Goal: Task Accomplishment & Management: Manage account settings

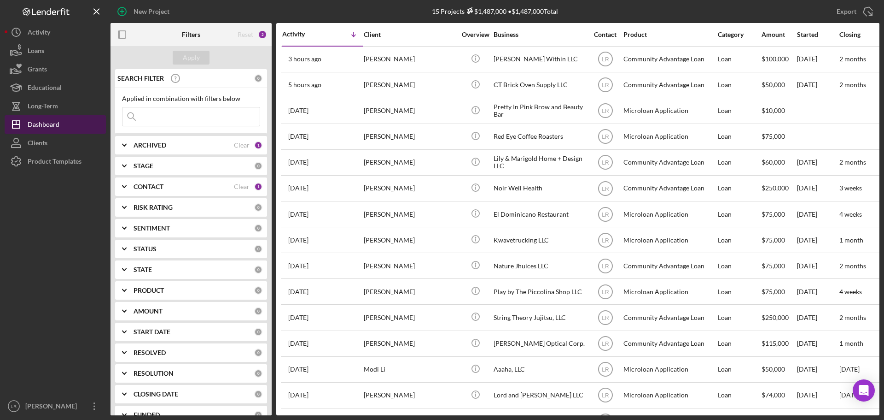
click at [58, 127] on div "Dashboard" at bounding box center [44, 125] width 32 height 21
click at [61, 123] on button "Icon/Dashboard Dashboard" at bounding box center [55, 124] width 101 height 18
click at [49, 124] on div "Dashboard" at bounding box center [44, 125] width 32 height 21
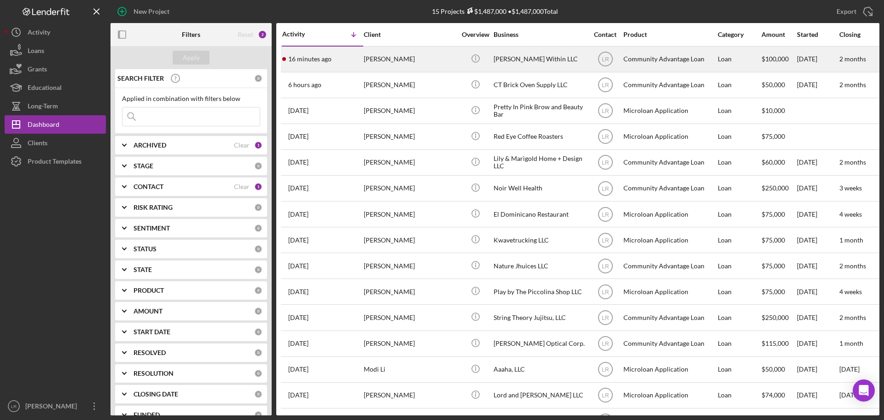
click at [390, 60] on div "[PERSON_NAME]" at bounding box center [410, 59] width 92 height 24
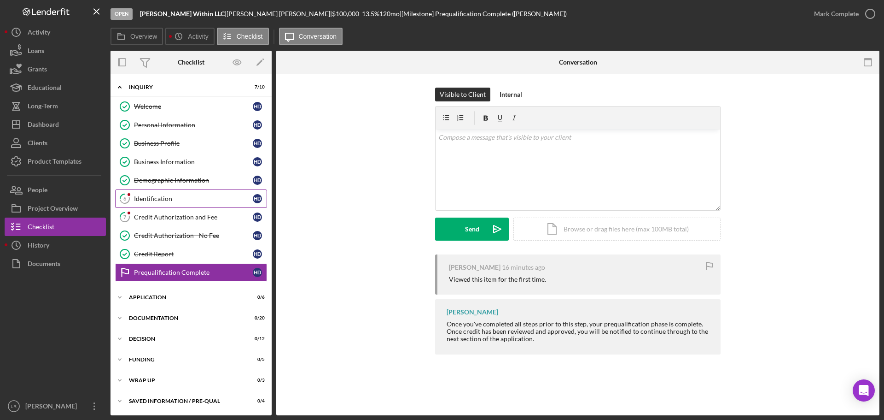
drag, startPoint x: 160, startPoint y: 199, endPoint x: 169, endPoint y: 200, distance: 9.8
click at [160, 199] on div "Identification" at bounding box center [193, 198] width 119 height 7
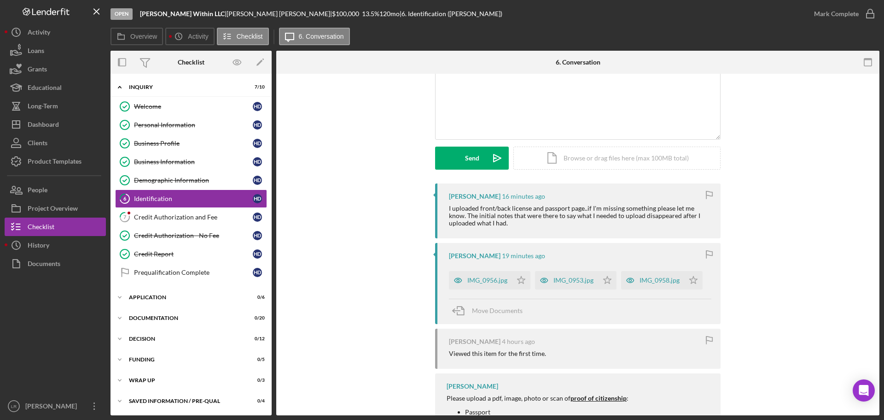
scroll to position [66, 0]
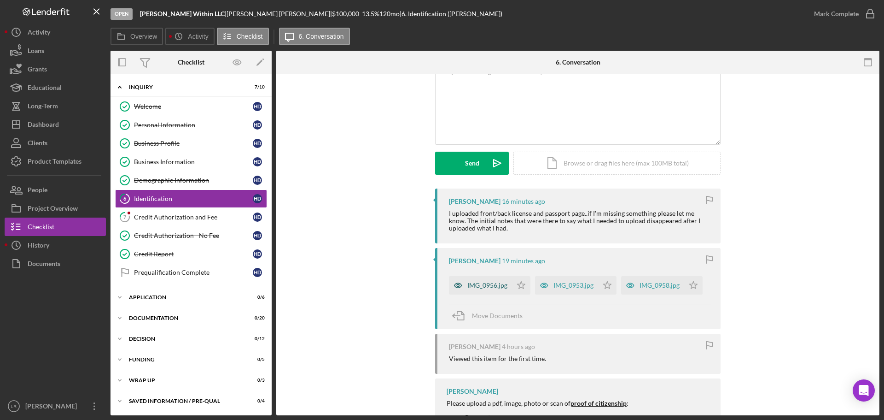
click at [474, 283] on div "IMG_0956.jpg" at bounding box center [487, 284] width 40 height 7
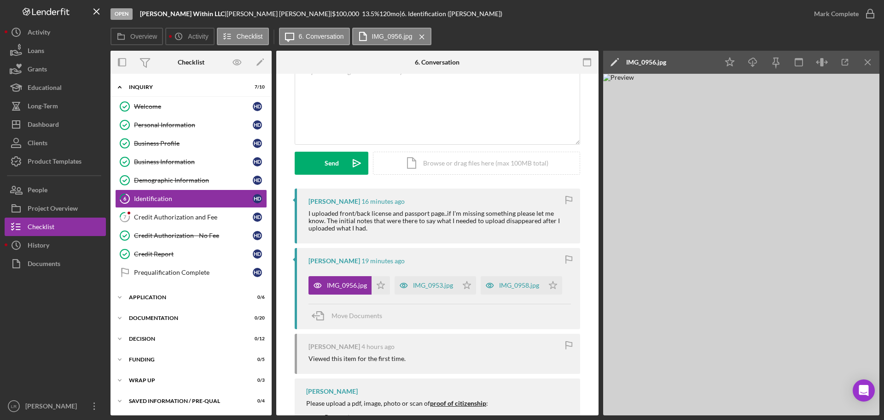
click at [615, 61] on icon "Icon/Edit" at bounding box center [614, 62] width 23 height 23
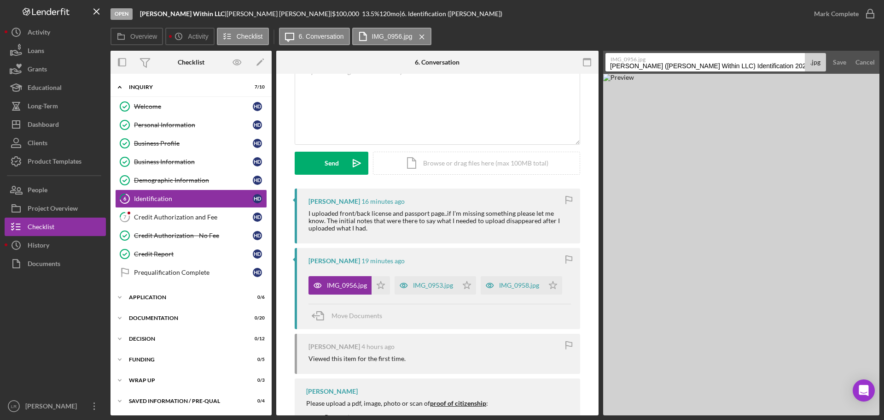
drag, startPoint x: 762, startPoint y: 68, endPoint x: 461, endPoint y: 73, distance: 301.7
click at [461, 73] on div "Overview Internal Workflow Stage Open Icon/Dropdown Arrow Archive (can unarchiv…" at bounding box center [495, 233] width 769 height 364
type input "ID - Driver's License (Front)"
click at [838, 60] on div "Save" at bounding box center [839, 62] width 13 height 18
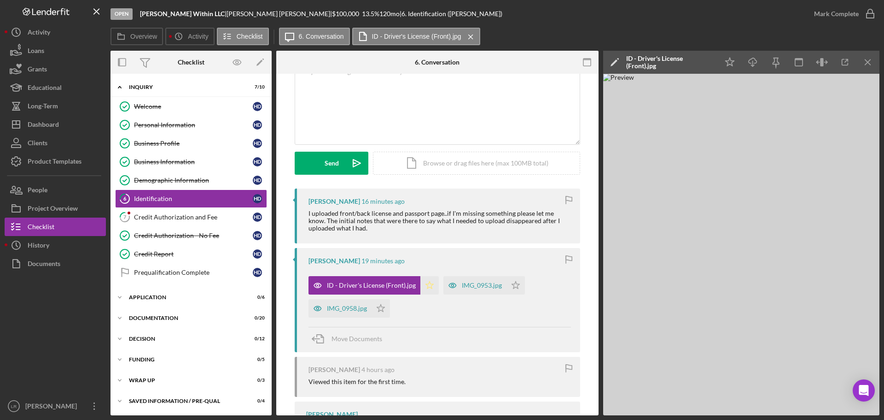
click at [431, 286] on icon "Icon/Star" at bounding box center [430, 285] width 18 height 18
click at [754, 58] on icon "button" at bounding box center [753, 60] width 8 height 5
click at [479, 286] on div "IMG_0953.jpg" at bounding box center [482, 284] width 40 height 7
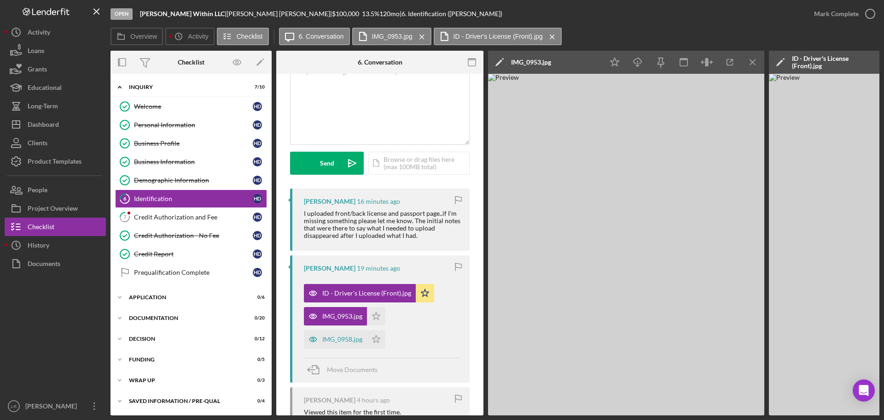
click at [499, 60] on icon "Icon/Edit" at bounding box center [499, 62] width 23 height 23
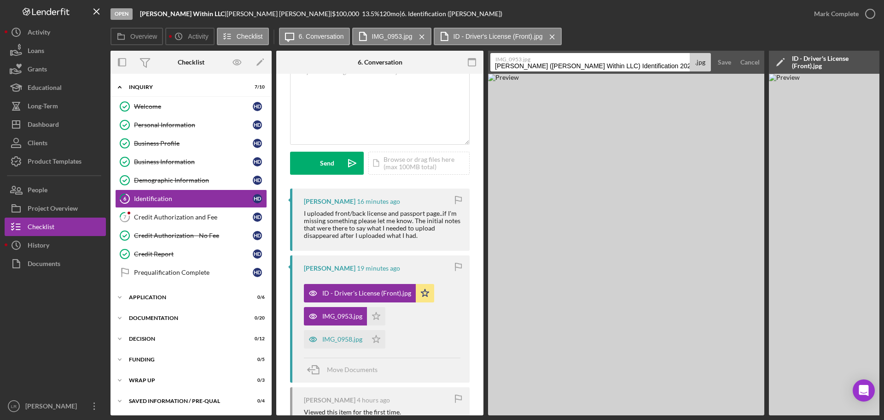
drag, startPoint x: 667, startPoint y: 65, endPoint x: 375, endPoint y: 71, distance: 292.5
click at [375, 71] on div "Overview Internal Workflow Stage Open Icon/Dropdown Arrow Archive (can unarchiv…" at bounding box center [495, 233] width 769 height 364
type input "ID - Passport"
click at [733, 66] on button "Save" at bounding box center [724, 62] width 23 height 18
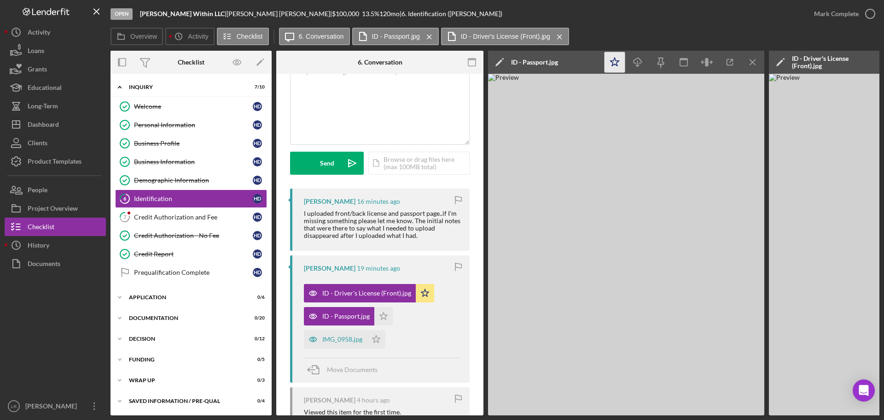
click at [613, 63] on polygon "button" at bounding box center [615, 62] width 9 height 8
click at [635, 65] on icon "Icon/Download" at bounding box center [638, 62] width 21 height 21
drag, startPoint x: 628, startPoint y: 31, endPoint x: 635, endPoint y: 33, distance: 6.7
click at [628, 31] on div "Overview Icon/History Activity Checklist Icon/Message 6. Conversation ID - Pass…" at bounding box center [495, 37] width 769 height 18
click at [749, 62] on icon "Icon/Menu Close" at bounding box center [753, 62] width 21 height 21
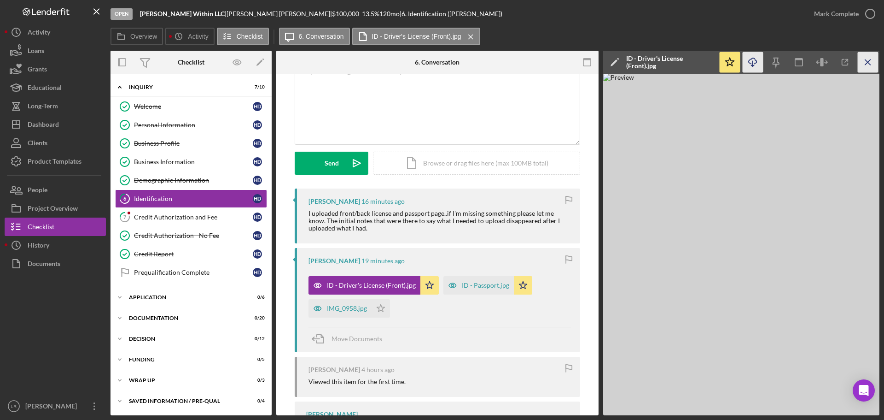
click at [867, 64] on line "button" at bounding box center [867, 61] width 5 height 5
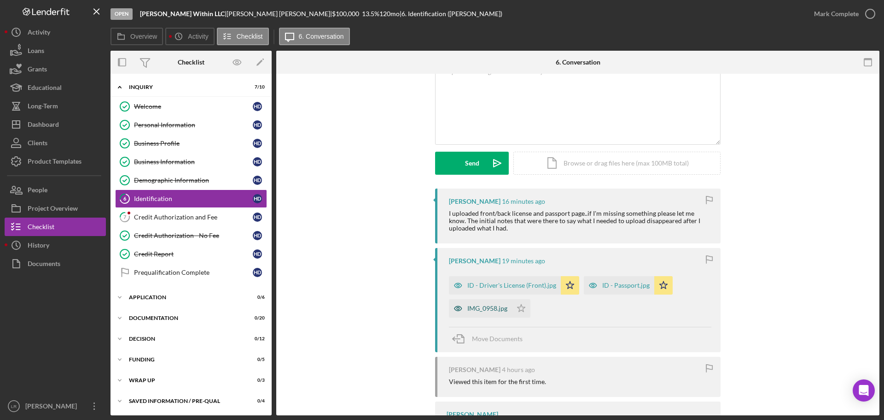
click at [491, 312] on div "IMG_0958.jpg" at bounding box center [487, 307] width 40 height 7
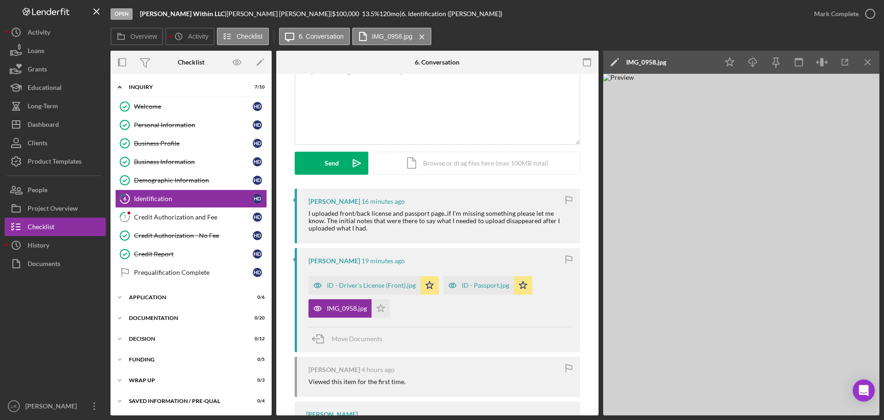
click at [613, 60] on icon "Icon/Edit" at bounding box center [614, 62] width 23 height 23
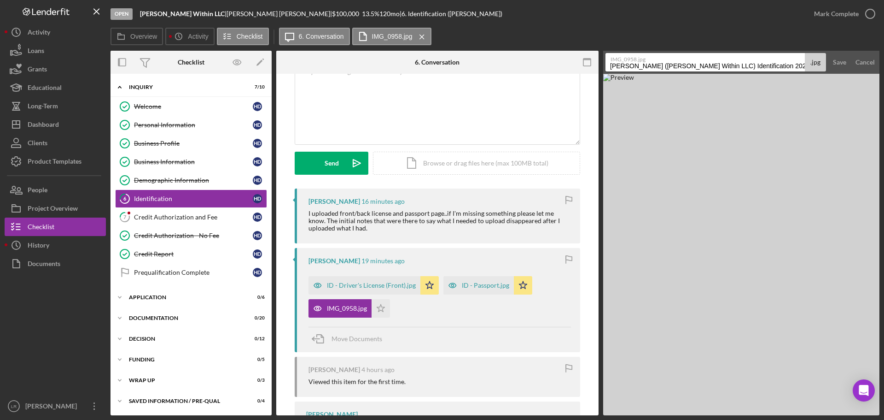
drag, startPoint x: 775, startPoint y: 64, endPoint x: 416, endPoint y: 59, distance: 358.8
click at [416, 59] on div "Overview Internal Workflow Stage Open Icon/Dropdown Arrow Archive (can unarchiv…" at bounding box center [495, 233] width 769 height 364
type input "ID - Driver's License (Back)"
click at [839, 60] on div "Save" at bounding box center [839, 62] width 13 height 18
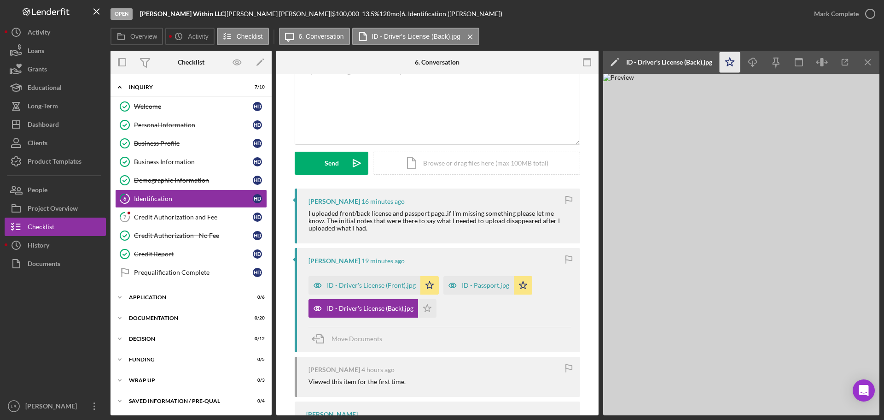
click at [726, 62] on icon "Icon/Star" at bounding box center [730, 62] width 21 height 21
click at [757, 64] on icon "Icon/Download" at bounding box center [753, 62] width 21 height 21
click at [846, 12] on div "Mark Complete" at bounding box center [836, 14] width 45 height 18
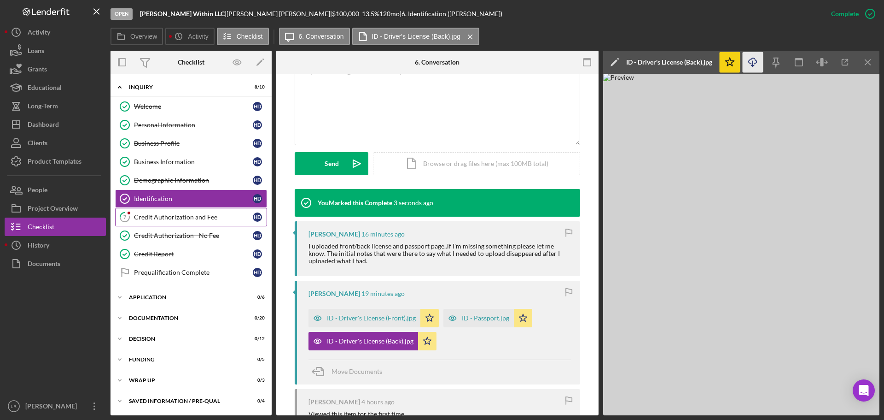
click at [205, 218] on div "Credit Authorization and Fee" at bounding box center [193, 216] width 119 height 7
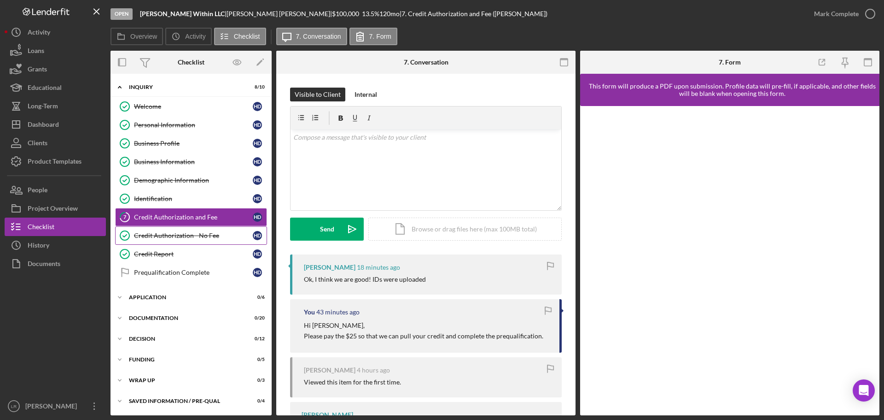
drag, startPoint x: 216, startPoint y: 238, endPoint x: 221, endPoint y: 239, distance: 4.7
click at [216, 238] on div "Credit Authorization - No Fee" at bounding box center [193, 235] width 119 height 7
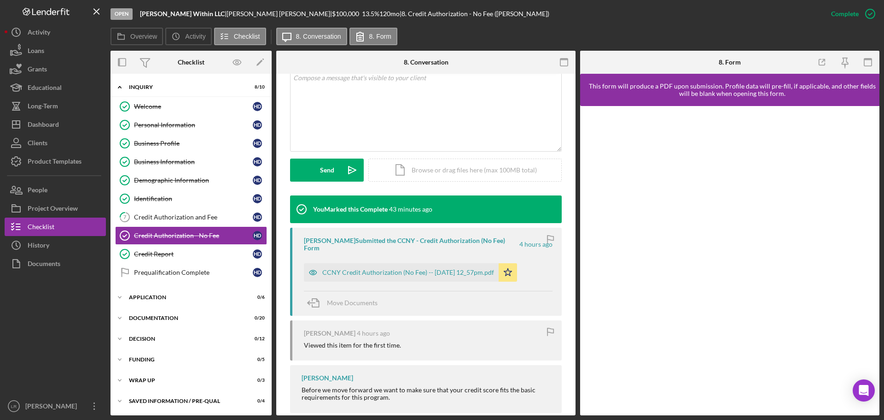
scroll to position [194, 0]
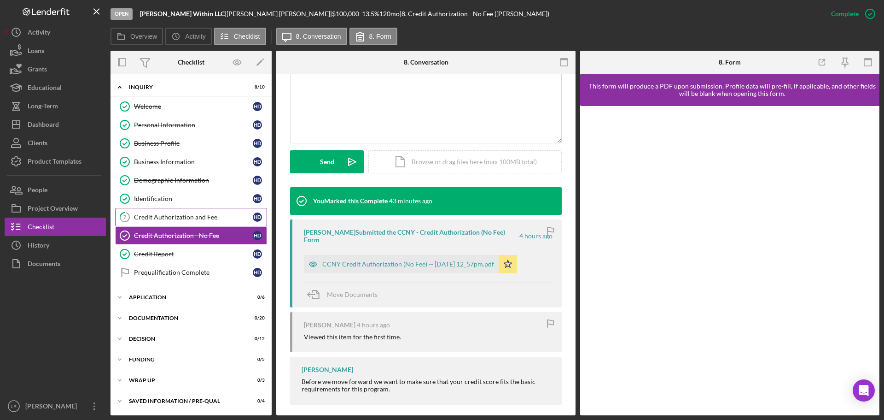
click at [220, 221] on link "7 Credit Authorization and Fee H D" at bounding box center [191, 217] width 152 height 18
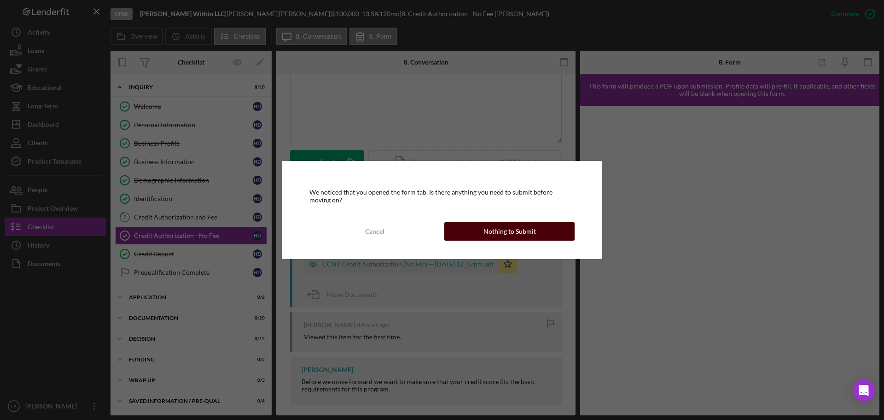
click at [507, 232] on div "Nothing to Submit" at bounding box center [510, 231] width 53 height 18
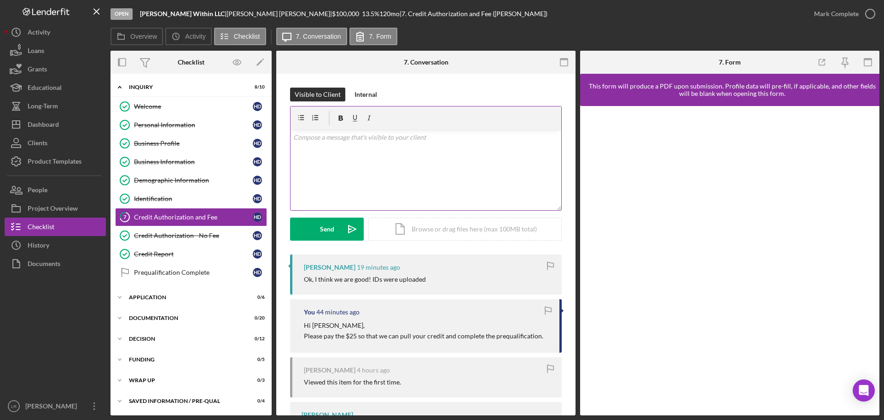
click at [371, 152] on div "v Color teal Color pink Remove color Add row above Add row below Add column bef…" at bounding box center [426, 169] width 271 height 81
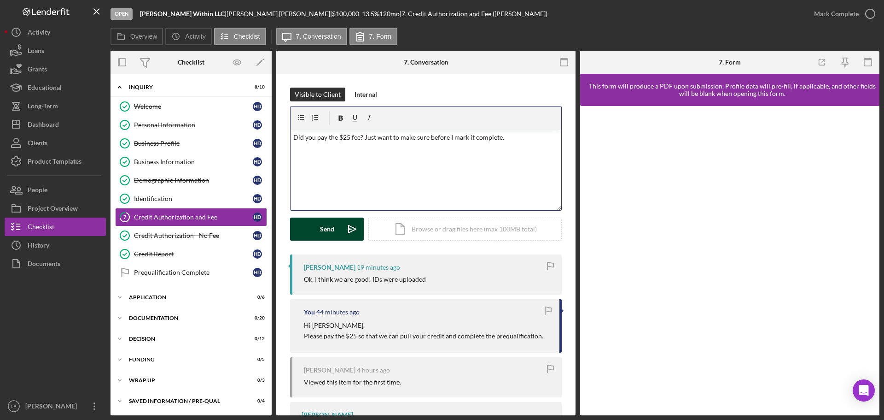
click at [329, 234] on div "Send" at bounding box center [327, 228] width 14 height 23
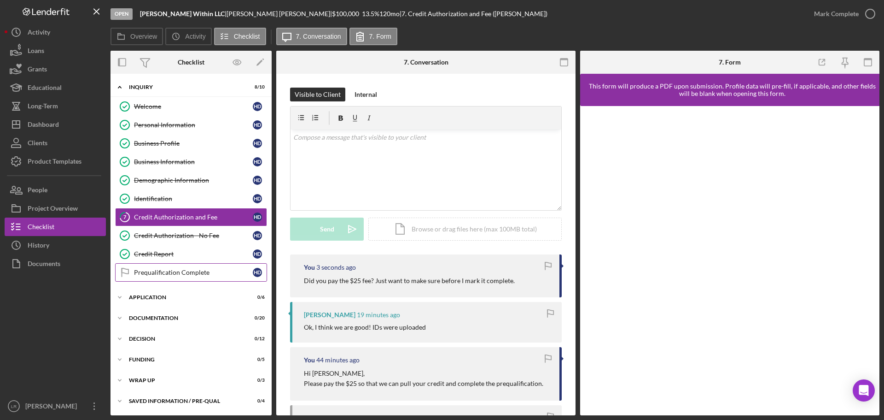
click at [162, 270] on div "Prequalification Complete" at bounding box center [193, 272] width 119 height 7
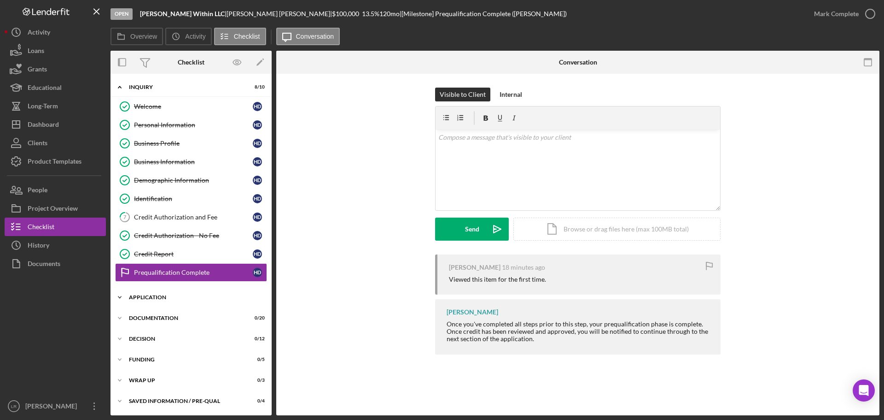
click at [146, 294] on div "Application" at bounding box center [194, 297] width 131 height 6
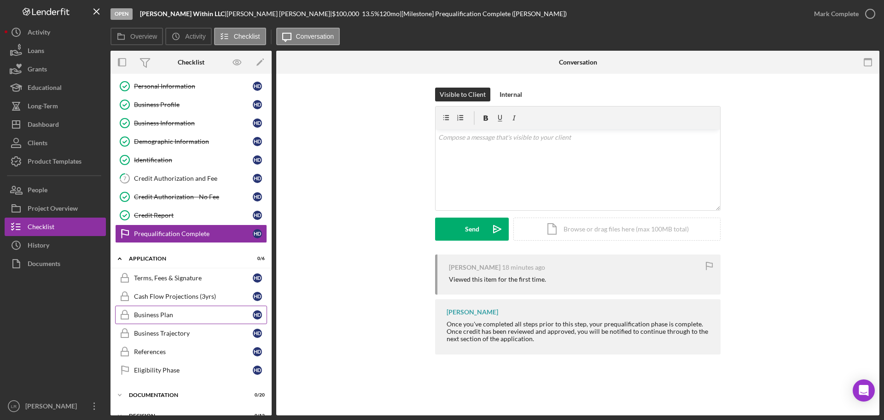
scroll to position [116, 0]
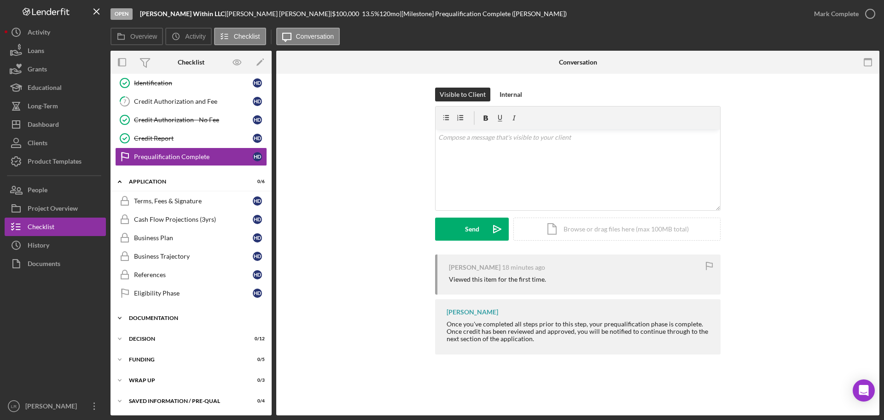
click at [161, 314] on div "Icon/Expander Documentation 0 / 20" at bounding box center [191, 318] width 161 height 18
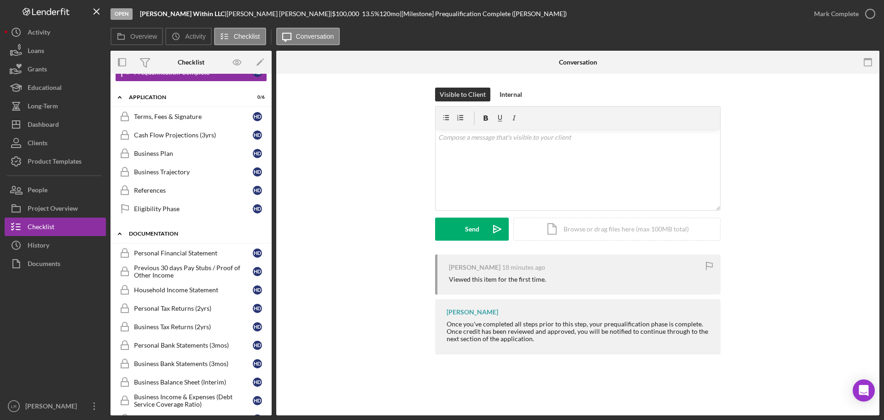
scroll to position [300, 0]
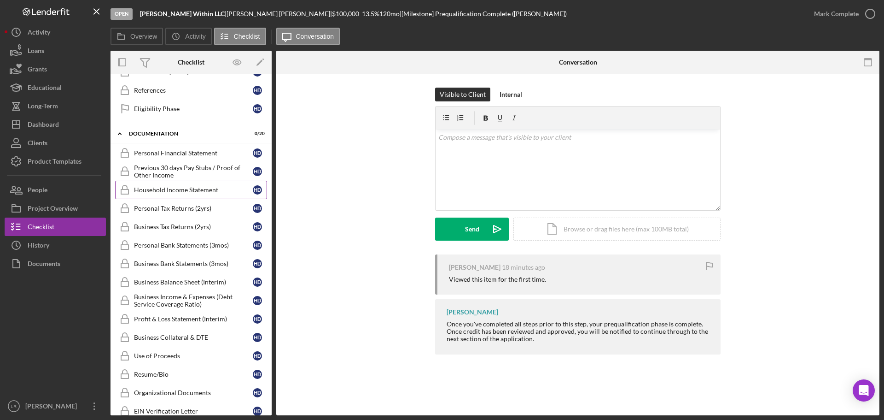
click at [157, 187] on div "Household Income Statement" at bounding box center [193, 189] width 119 height 7
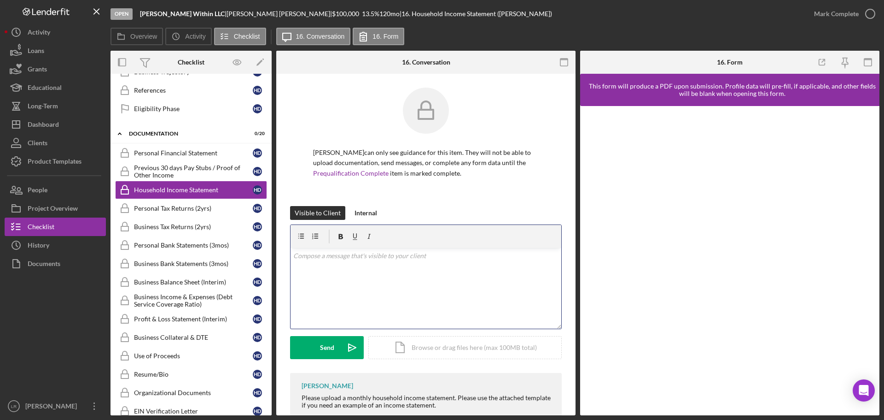
click at [395, 274] on div "v Color teal Color pink Remove color Add row above Add row below Add column bef…" at bounding box center [426, 288] width 271 height 81
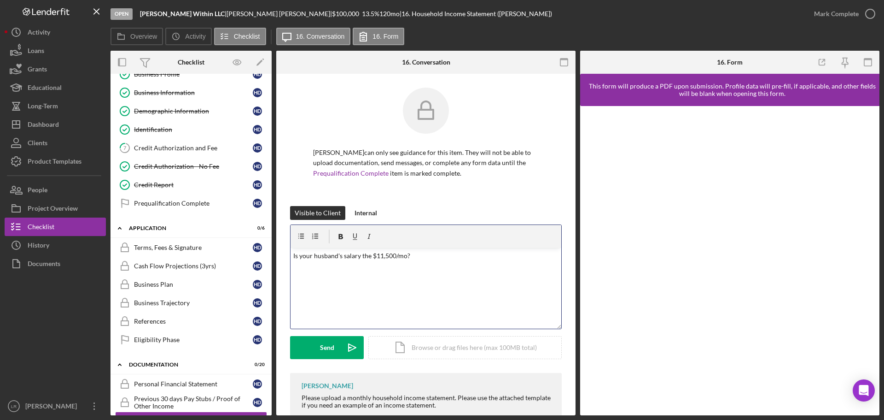
scroll to position [23, 0]
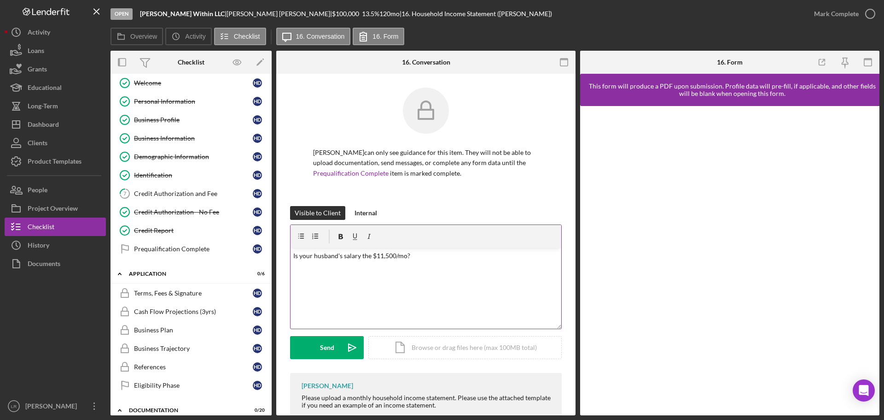
drag, startPoint x: 176, startPoint y: 251, endPoint x: 461, endPoint y: 312, distance: 291.0
click at [461, 312] on div "Overview Internal Workflow Stage Open Icon/Dropdown Arrow Archive (can unarchiv…" at bounding box center [495, 233] width 769 height 364
click at [167, 194] on div "Credit Authorization and Fee" at bounding box center [193, 193] width 119 height 7
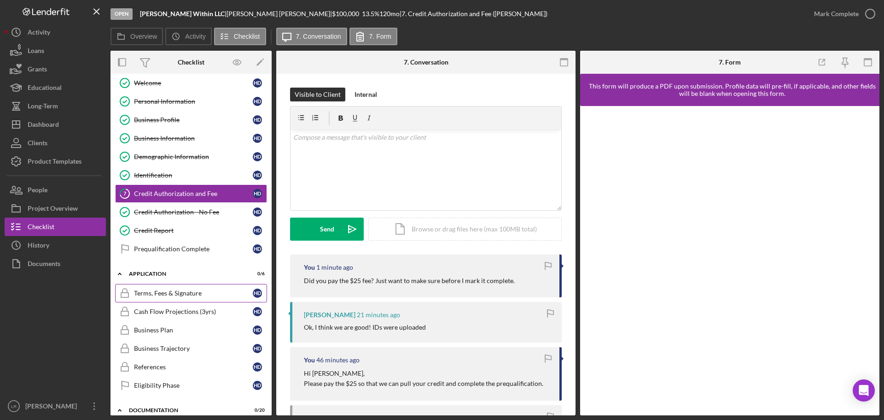
click at [175, 293] on div "Terms, Fees & Signature" at bounding box center [193, 292] width 119 height 7
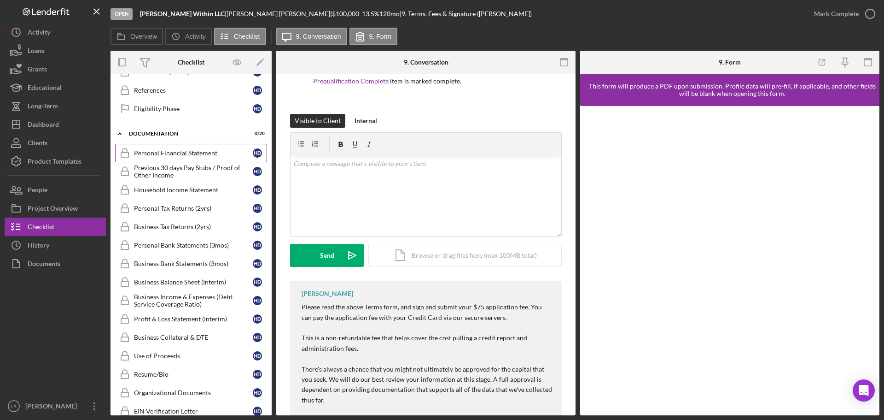
scroll to position [254, 0]
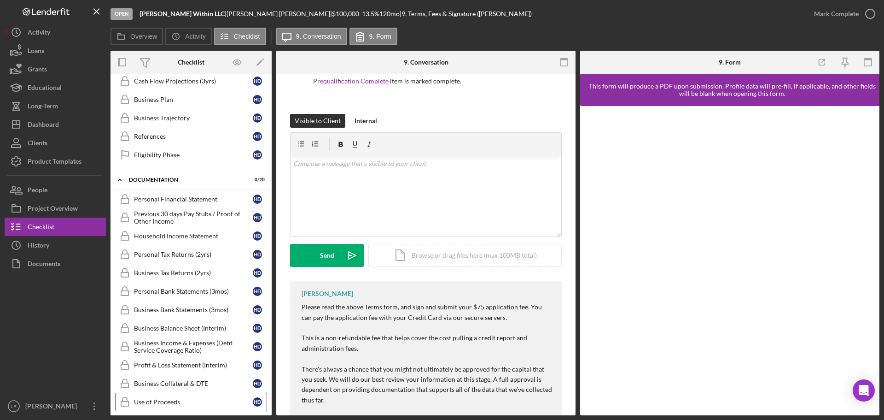
click at [170, 403] on div "Use of Proceeds" at bounding box center [193, 401] width 119 height 7
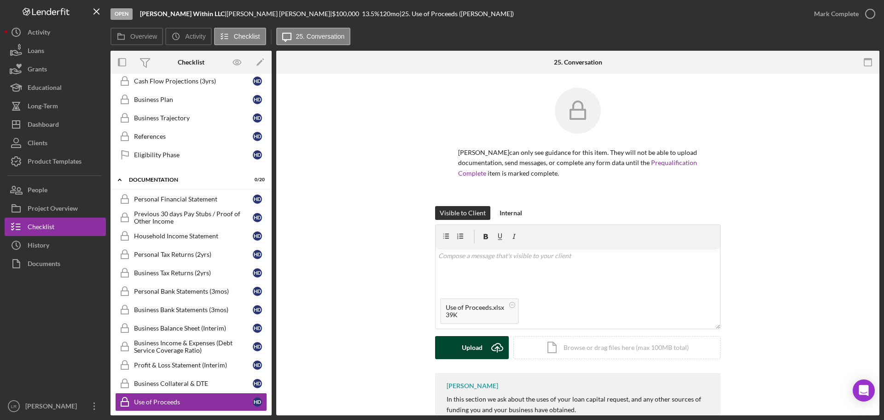
click at [471, 346] on div "Upload" at bounding box center [472, 347] width 21 height 23
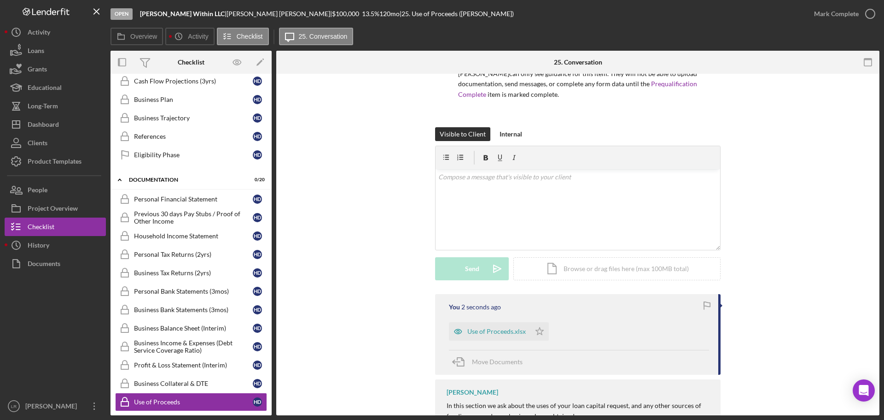
scroll to position [92, 0]
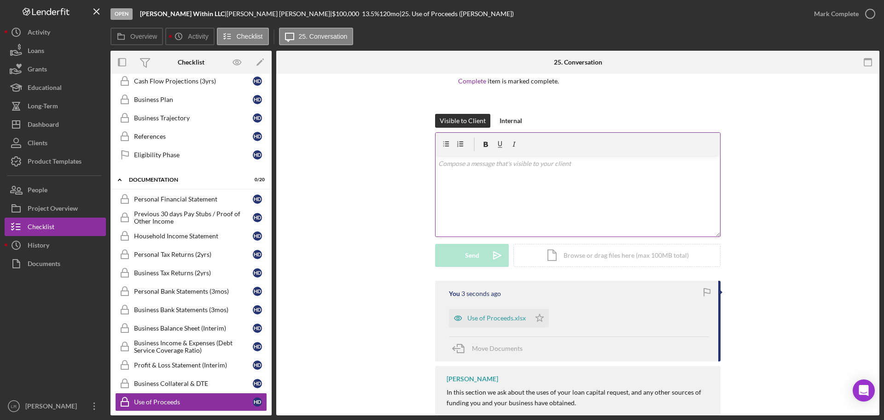
click at [483, 189] on div "v Color teal Color pink Remove color Add row above Add row below Add column bef…" at bounding box center [578, 196] width 285 height 81
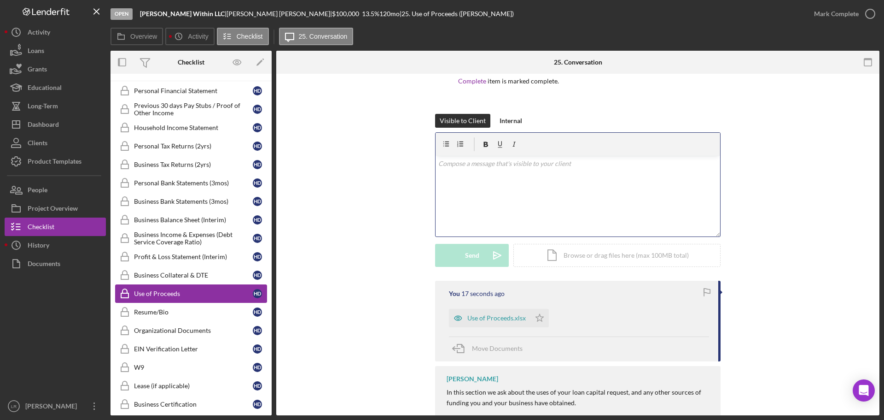
scroll to position [346, 0]
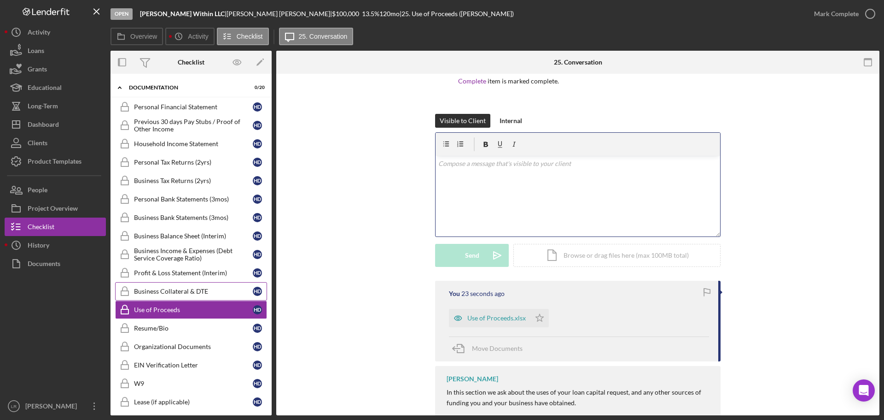
click at [189, 294] on div "Business Collateral & DTE" at bounding box center [193, 290] width 119 height 7
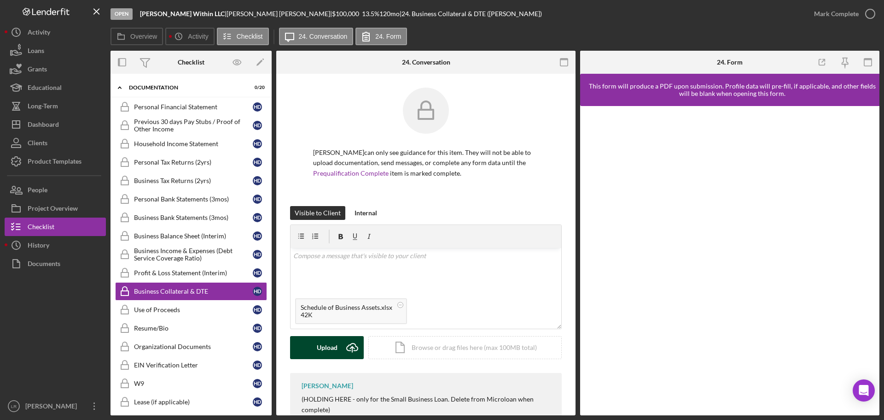
click at [327, 349] on div "Upload" at bounding box center [327, 347] width 21 height 23
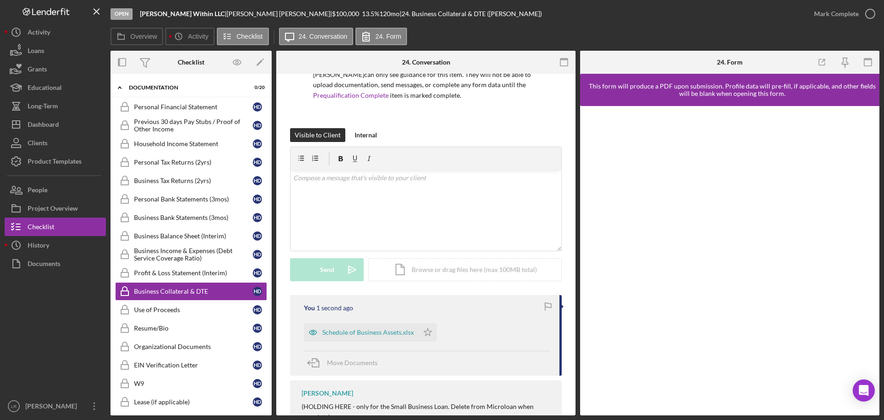
scroll to position [92, 0]
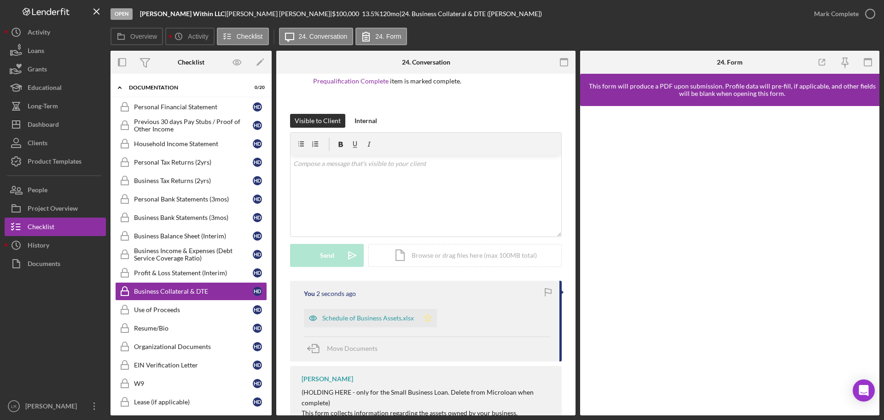
click at [429, 320] on polygon "button" at bounding box center [428, 317] width 8 height 7
click at [184, 312] on div "Use of Proceeds" at bounding box center [193, 309] width 119 height 7
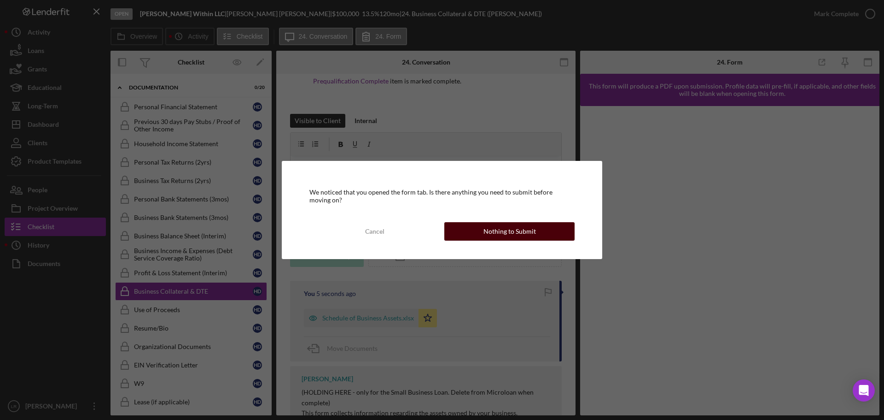
click at [491, 235] on div "Nothing to Submit" at bounding box center [510, 231] width 53 height 18
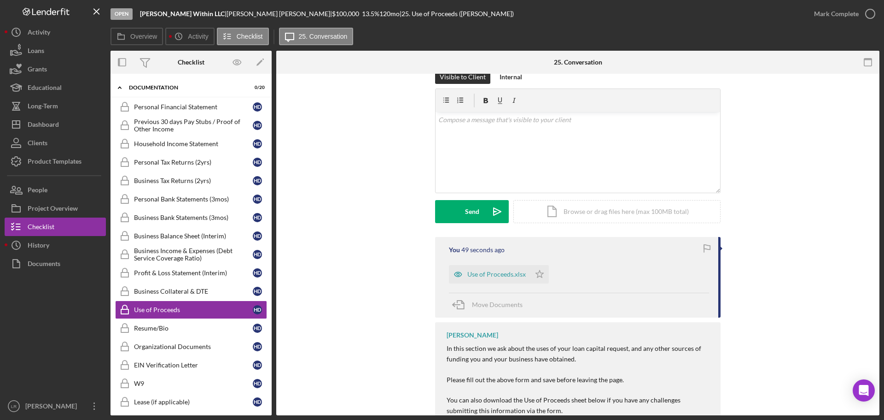
scroll to position [138, 0]
click at [534, 273] on icon "Icon/Star" at bounding box center [540, 272] width 18 height 18
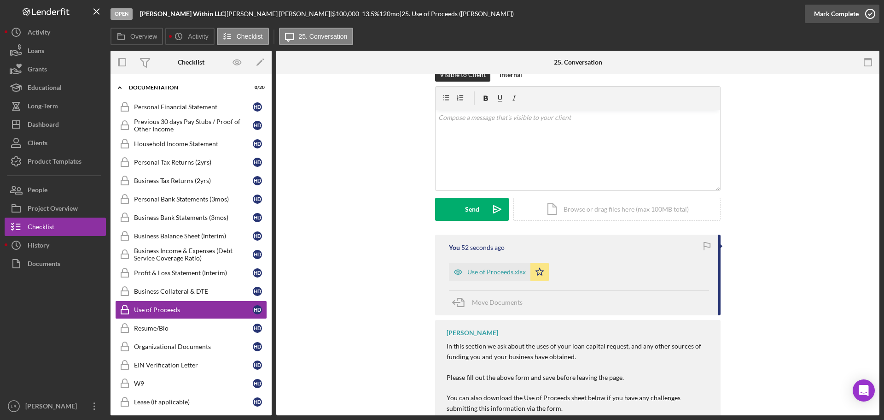
click at [831, 16] on div "Mark Complete" at bounding box center [836, 14] width 45 height 18
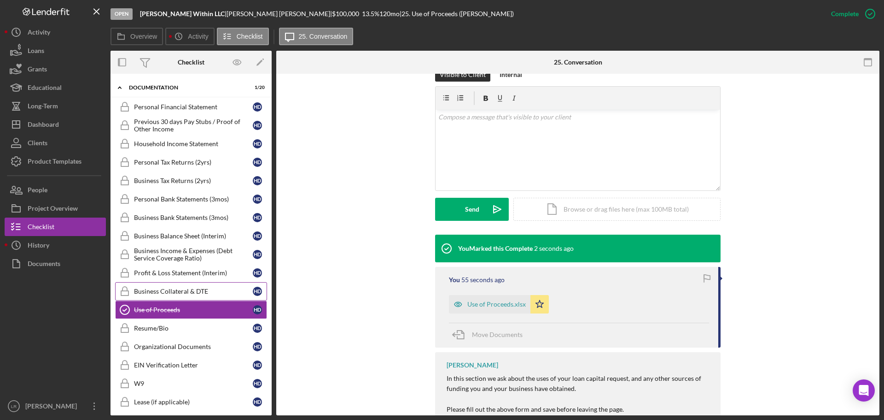
click at [178, 290] on div "Business Collateral & DTE" at bounding box center [193, 290] width 119 height 7
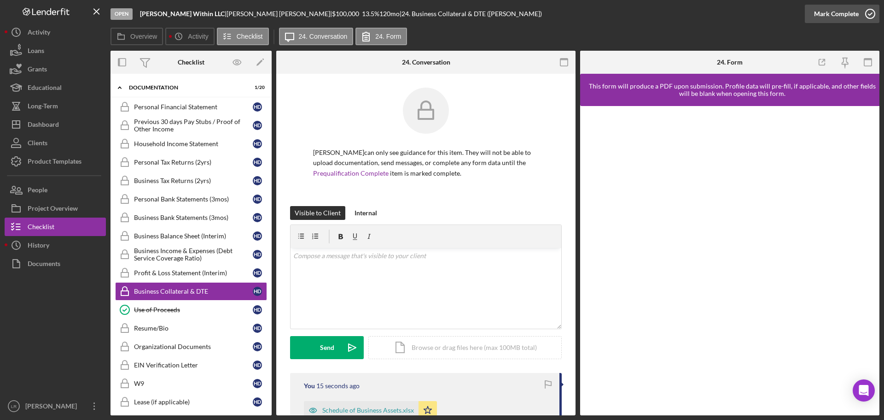
click at [817, 17] on div "Mark Complete" at bounding box center [836, 14] width 45 height 18
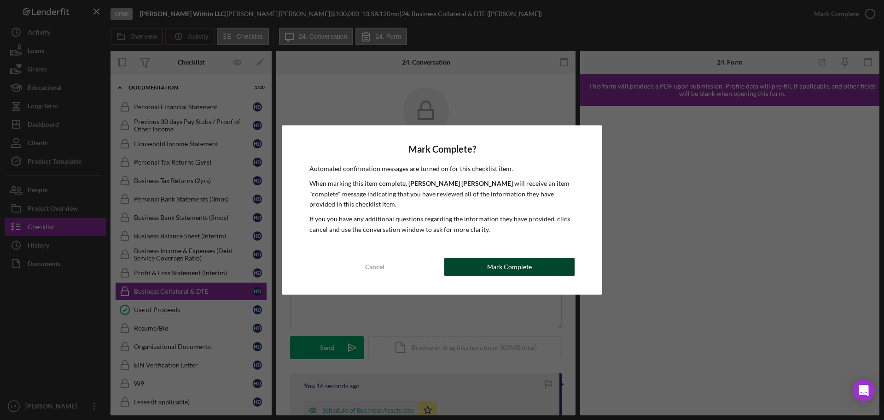
click at [509, 269] on div "Mark Complete" at bounding box center [509, 266] width 45 height 18
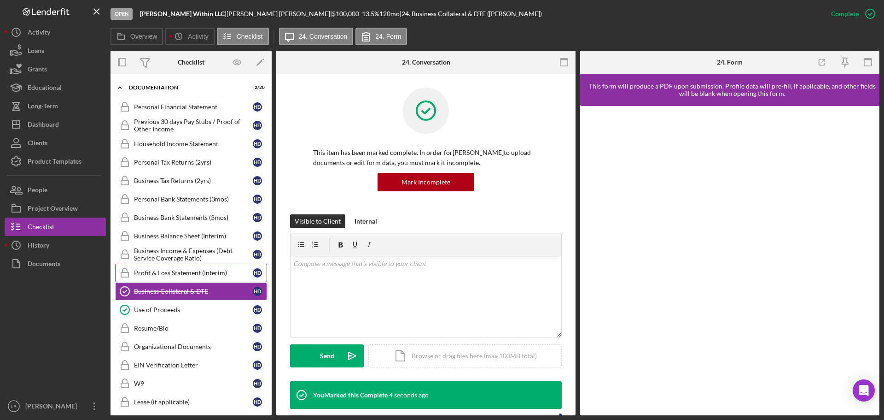
click at [168, 269] on div "Profit & Loss Statement (Interim)" at bounding box center [193, 272] width 119 height 7
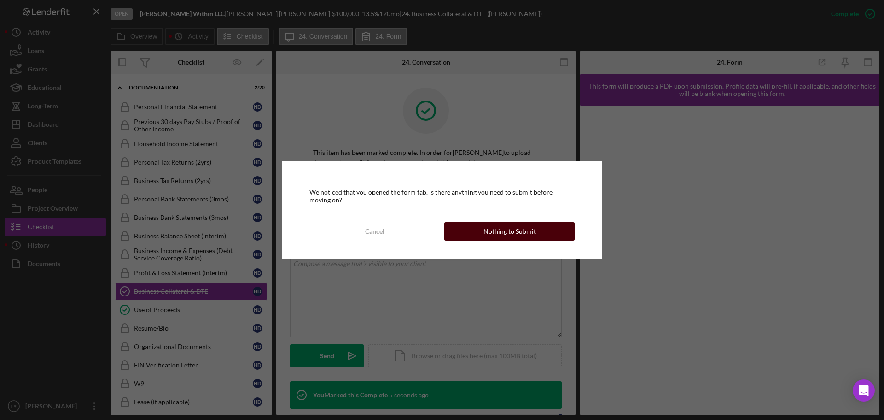
click at [504, 237] on div "Nothing to Submit" at bounding box center [510, 231] width 53 height 18
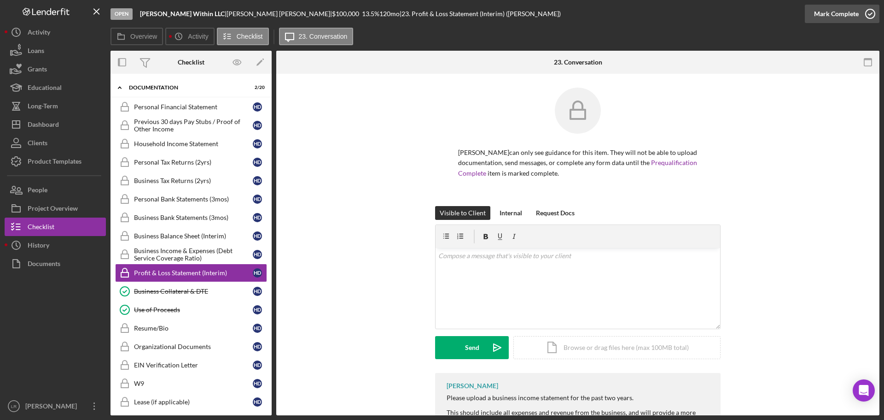
click at [828, 15] on div "Mark Complete" at bounding box center [836, 14] width 45 height 18
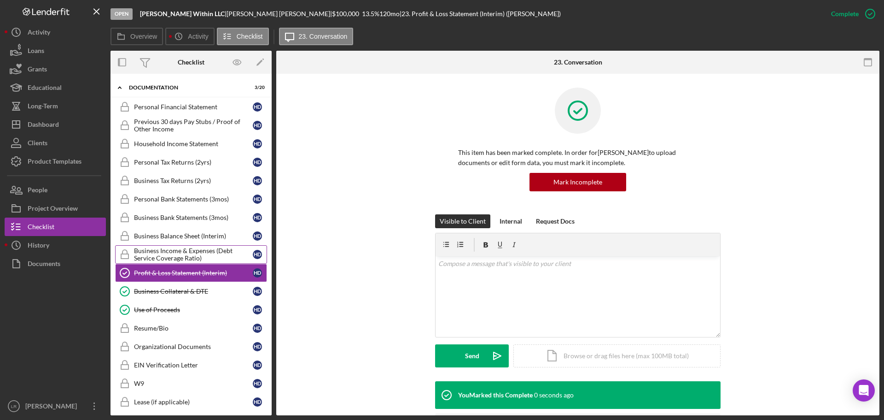
click at [218, 253] on div "Business Income & Expenses (Debt Service Coverage Ratio)" at bounding box center [193, 254] width 119 height 15
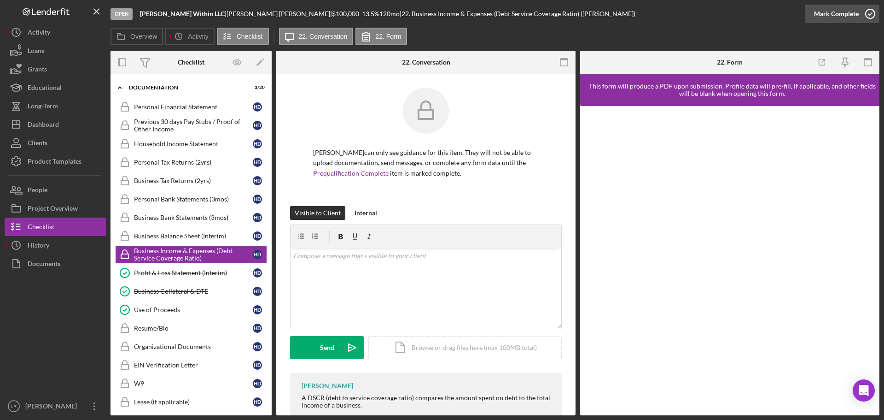
click at [824, 19] on div "Mark Complete" at bounding box center [836, 14] width 45 height 18
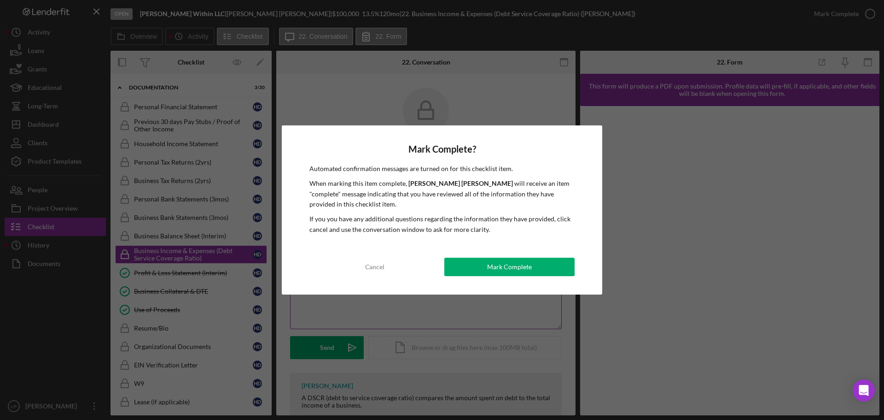
click at [490, 267] on div "Mark Complete" at bounding box center [509, 266] width 45 height 18
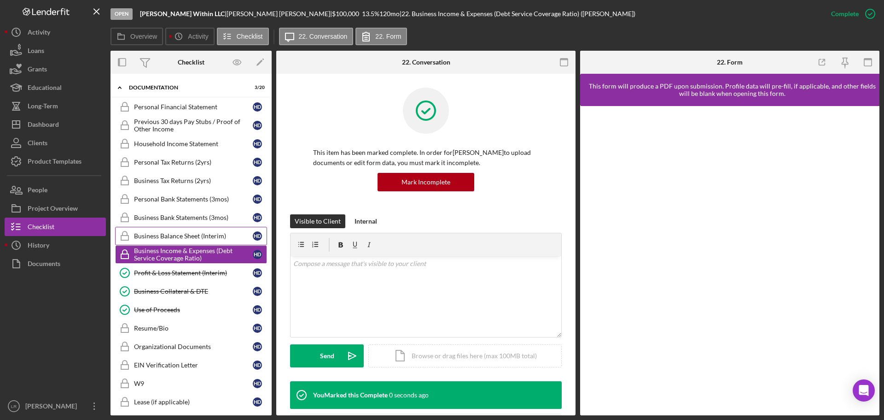
click at [193, 238] on div "Business Balance Sheet (Interim)" at bounding box center [193, 235] width 119 height 7
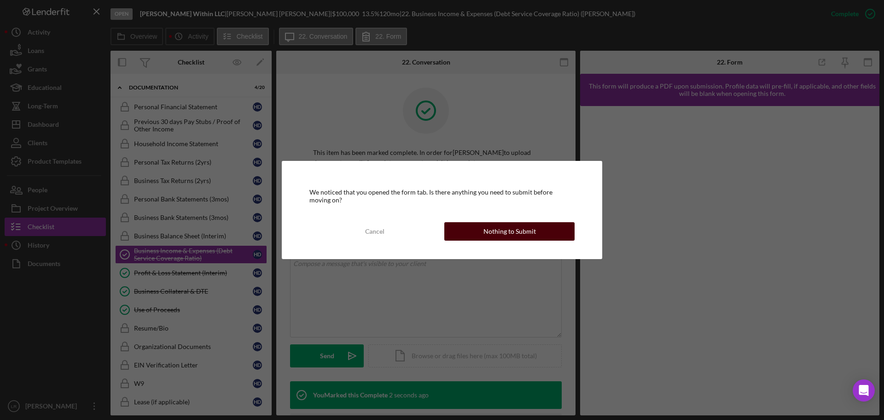
click at [537, 231] on button "Nothing to Submit" at bounding box center [509, 231] width 130 height 18
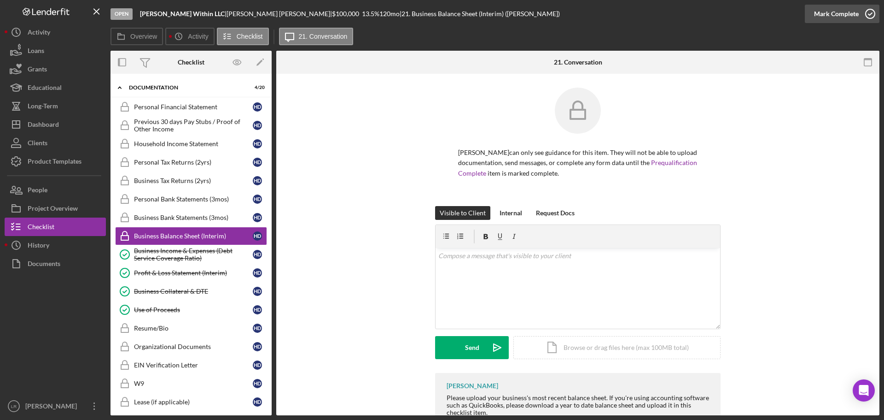
click at [833, 12] on div "Mark Complete" at bounding box center [836, 14] width 45 height 18
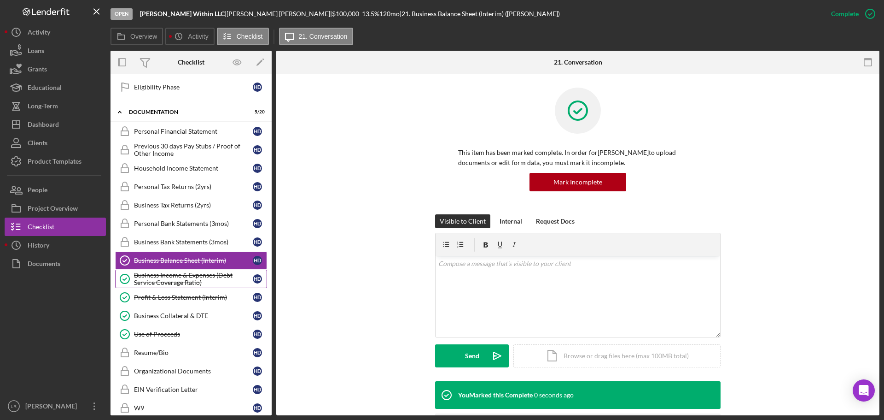
scroll to position [300, 0]
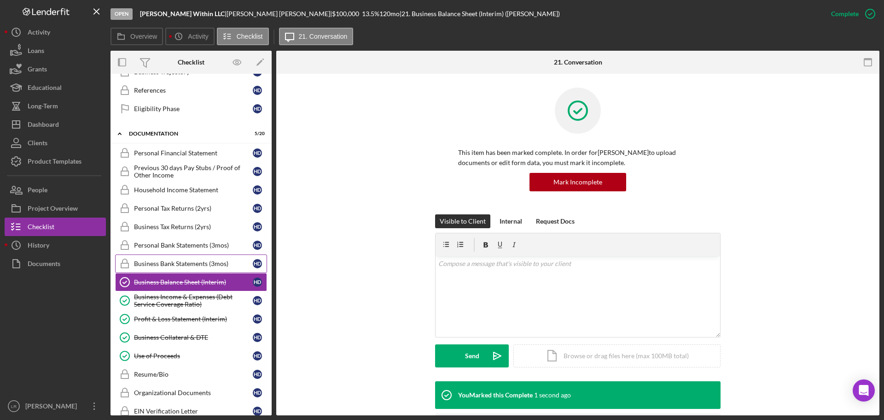
click at [187, 264] on div "Business Bank Statements (3mos)" at bounding box center [193, 263] width 119 height 7
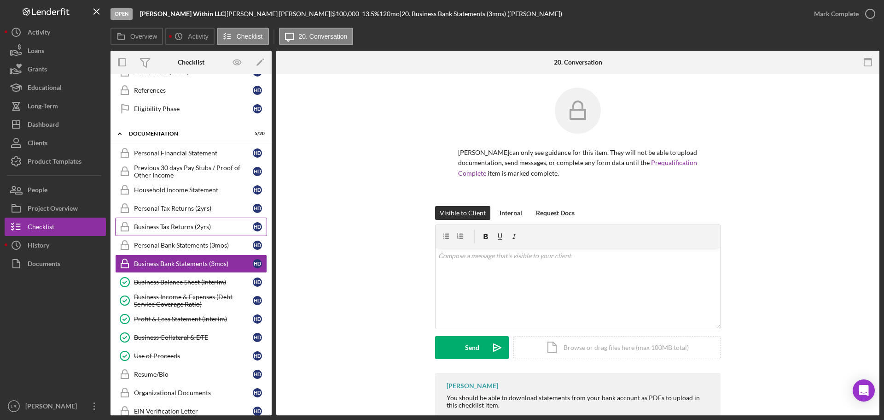
click at [193, 231] on link "Business Tax Returns (2yrs) Business Tax Returns (2yrs) H D" at bounding box center [191, 226] width 152 height 18
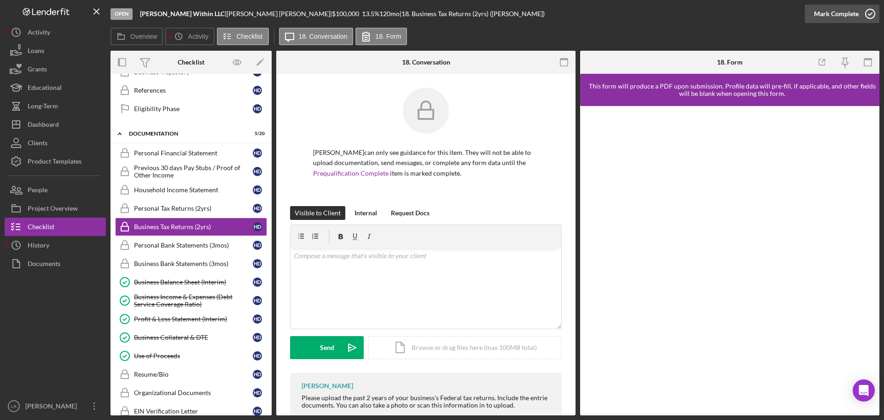
click at [815, 12] on div "Mark Complete" at bounding box center [836, 14] width 45 height 18
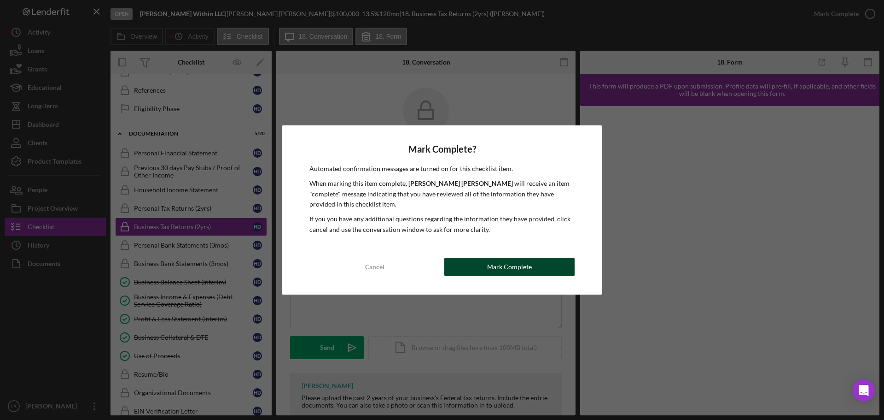
click at [521, 268] on div "Mark Complete" at bounding box center [509, 266] width 45 height 18
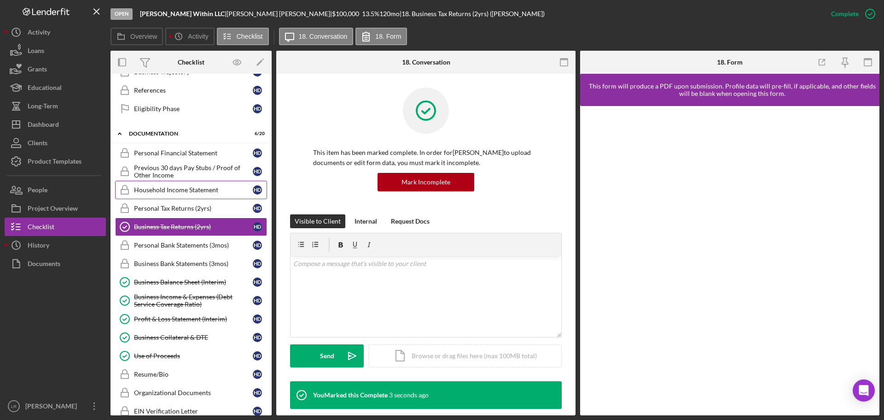
click at [215, 190] on div "Household Income Statement" at bounding box center [193, 189] width 119 height 7
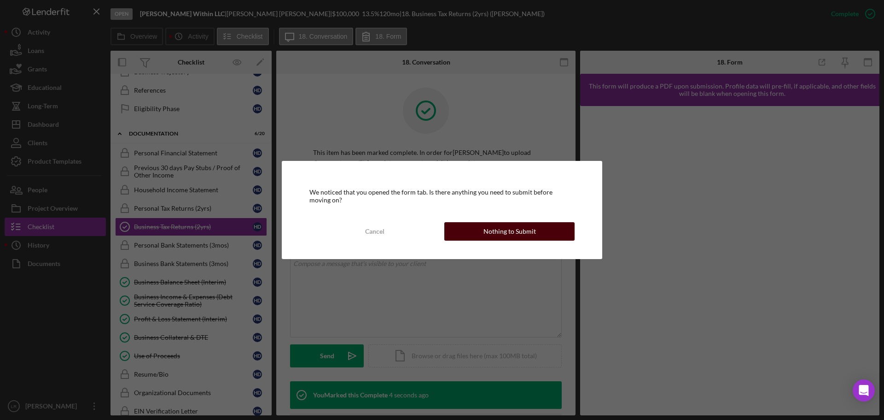
click at [502, 235] on div "Nothing to Submit" at bounding box center [510, 231] width 53 height 18
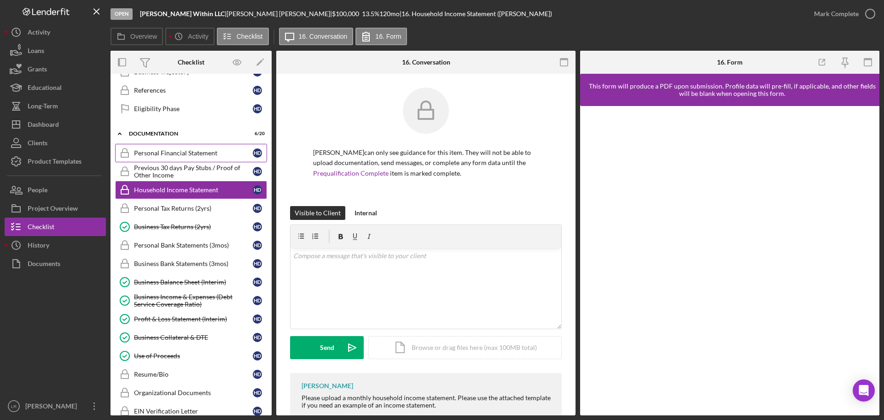
click at [178, 156] on div "Personal Financial Statement" at bounding box center [193, 152] width 119 height 7
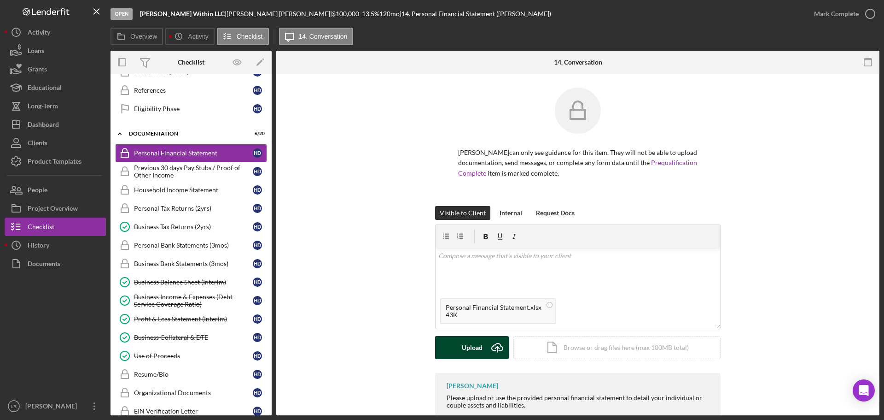
click at [471, 345] on div "Upload" at bounding box center [472, 347] width 21 height 23
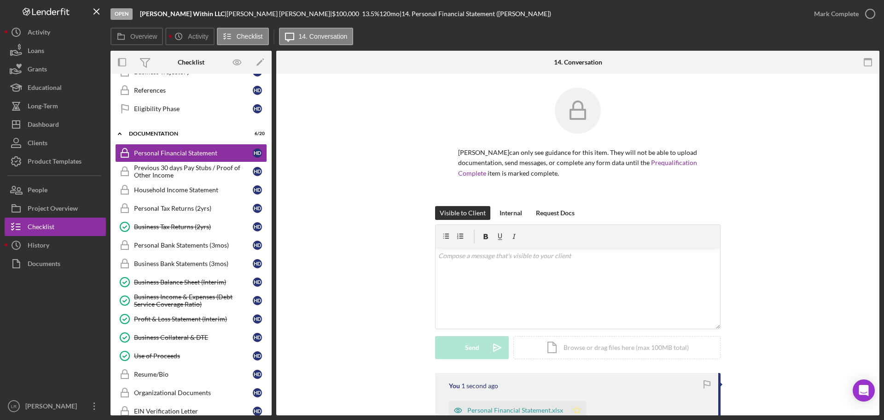
click at [576, 409] on icon "Icon/Star" at bounding box center [577, 410] width 18 height 18
click at [840, 15] on div "Mark Complete" at bounding box center [836, 14] width 45 height 18
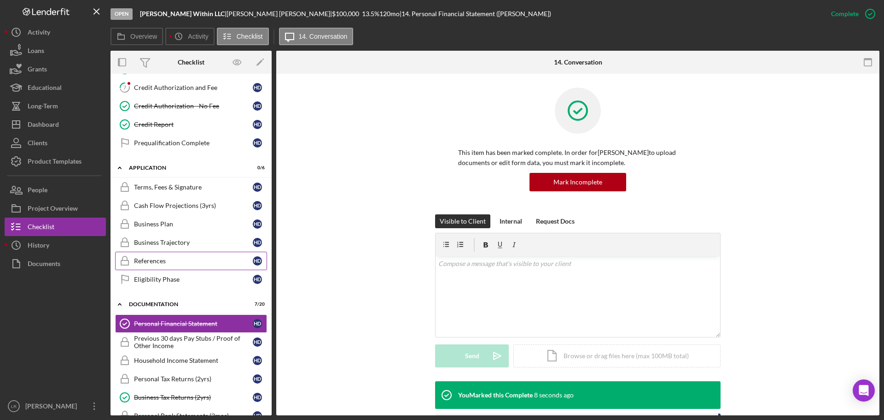
scroll to position [121, 0]
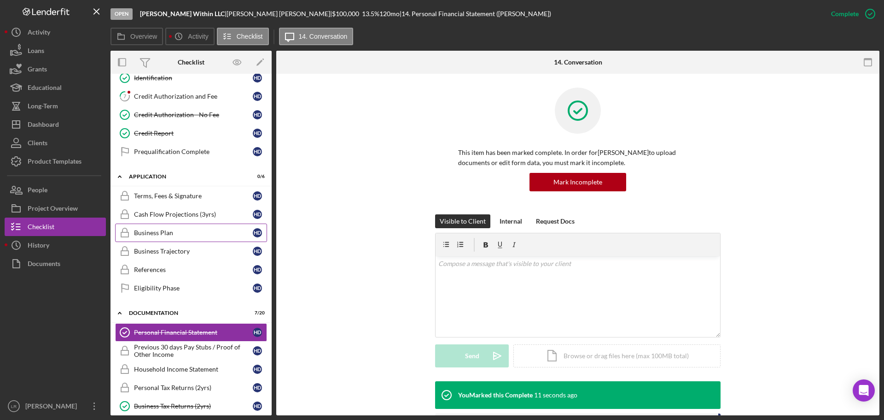
click at [161, 232] on div "Business Plan" at bounding box center [193, 232] width 119 height 7
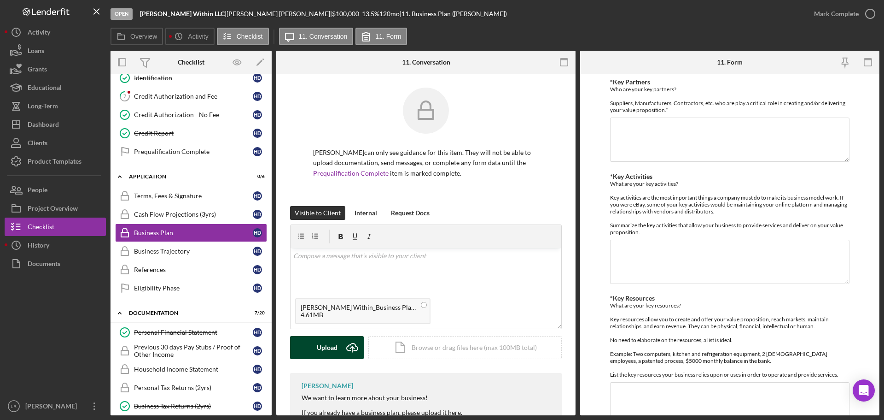
click at [333, 345] on div "Upload" at bounding box center [327, 347] width 21 height 23
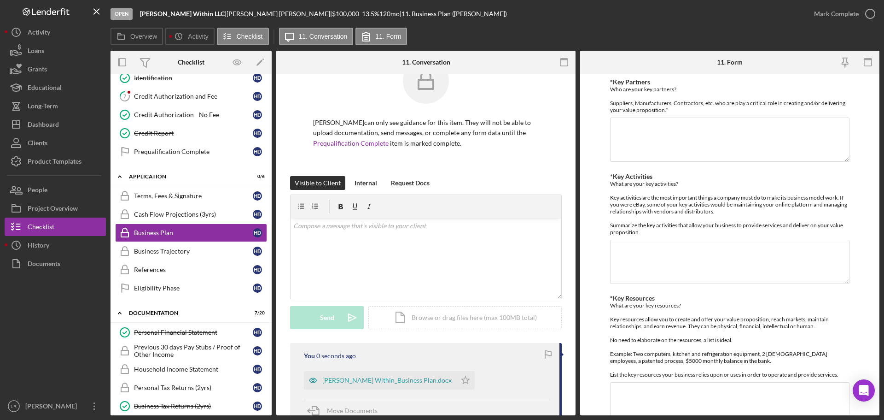
scroll to position [46, 0]
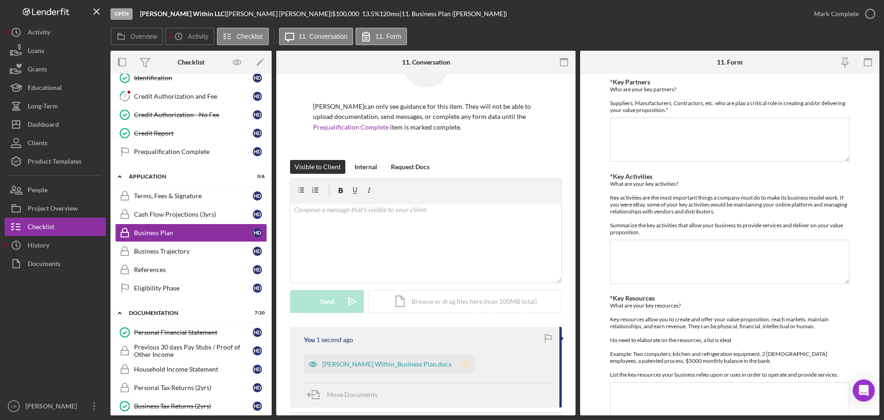
click at [462, 361] on polygon "button" at bounding box center [466, 363] width 8 height 7
click at [174, 208] on link "Cash Flow Projections (3yrs) Cash Flow Projections (3yrs) H D" at bounding box center [191, 214] width 152 height 18
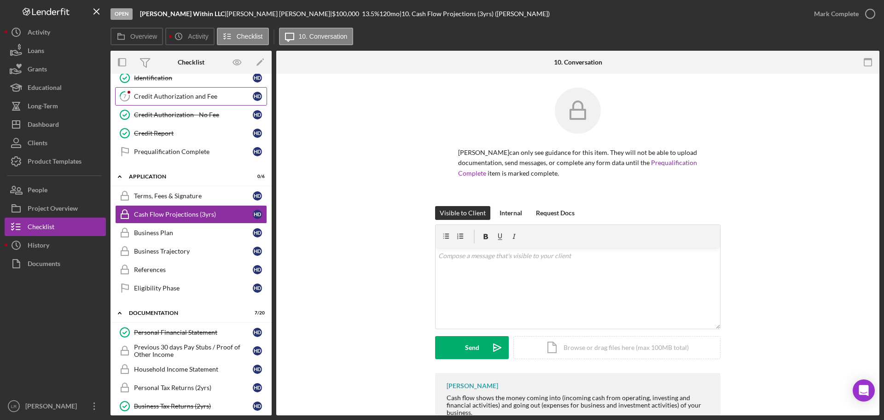
click at [177, 100] on link "7 Credit Authorization and Fee H D" at bounding box center [191, 96] width 152 height 18
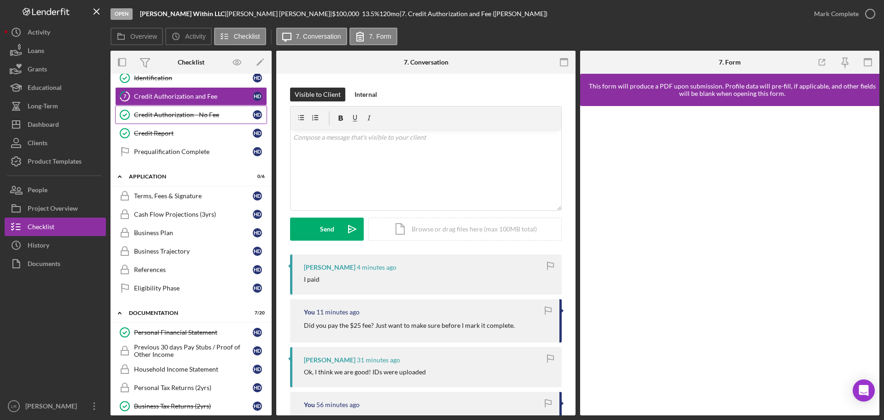
click at [185, 116] on div "Credit Authorization - No Fee" at bounding box center [193, 114] width 119 height 7
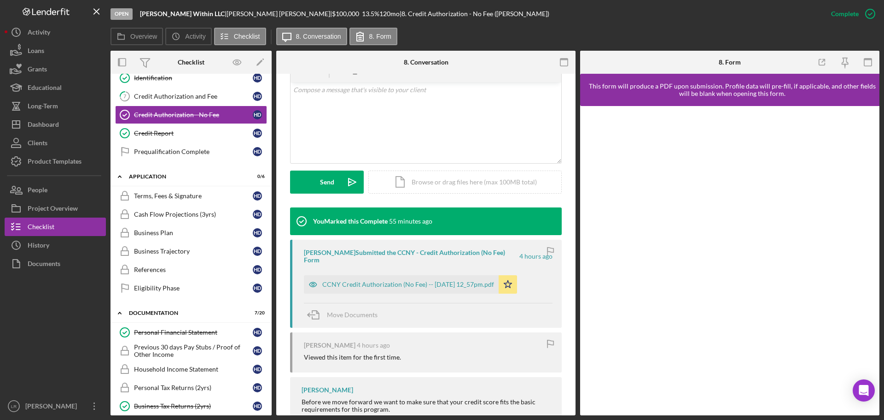
scroll to position [194, 0]
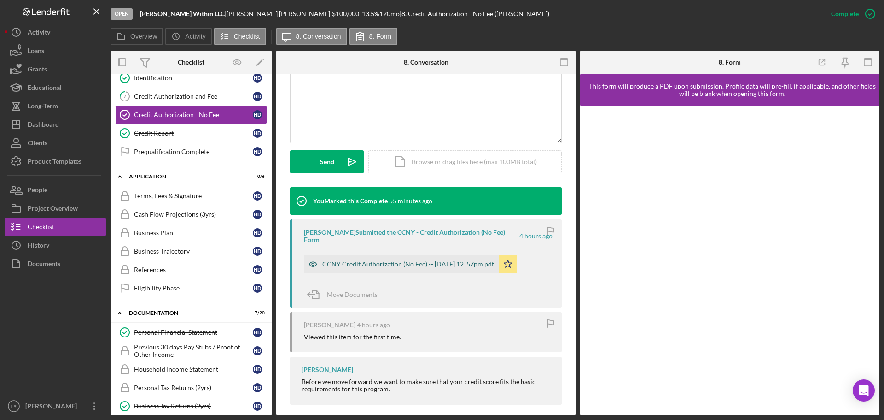
click at [349, 260] on div "CCNY Credit Authorization (No Fee) -- [DATE] 12_57pm.pdf" at bounding box center [408, 263] width 172 height 7
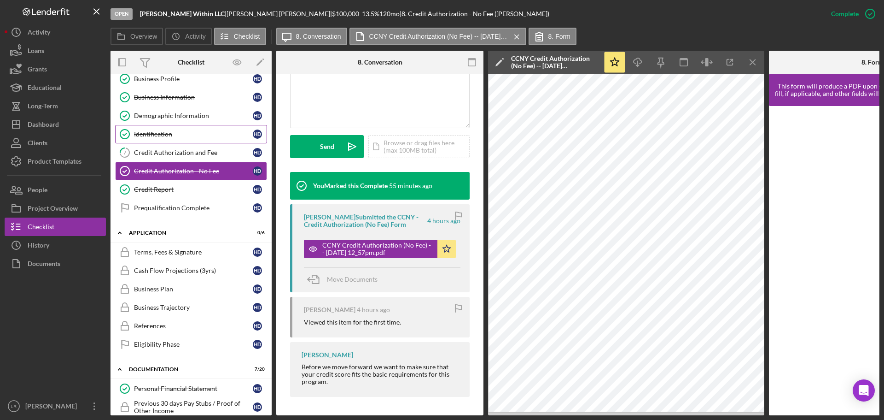
scroll to position [0, 0]
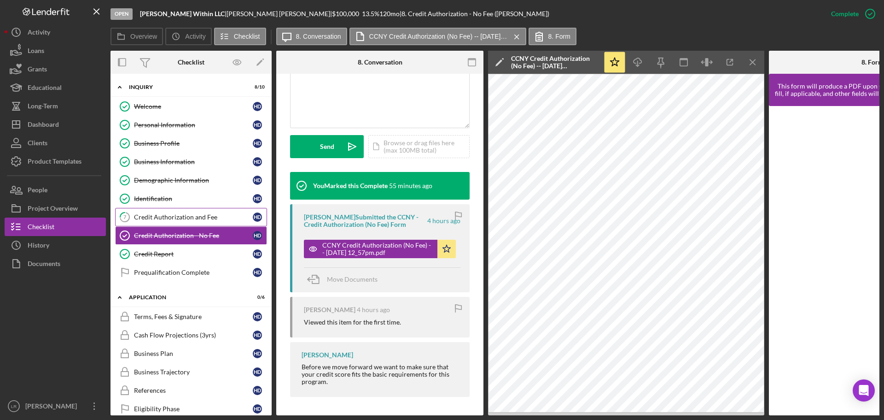
click at [178, 220] on div "Credit Authorization and Fee" at bounding box center [193, 216] width 119 height 7
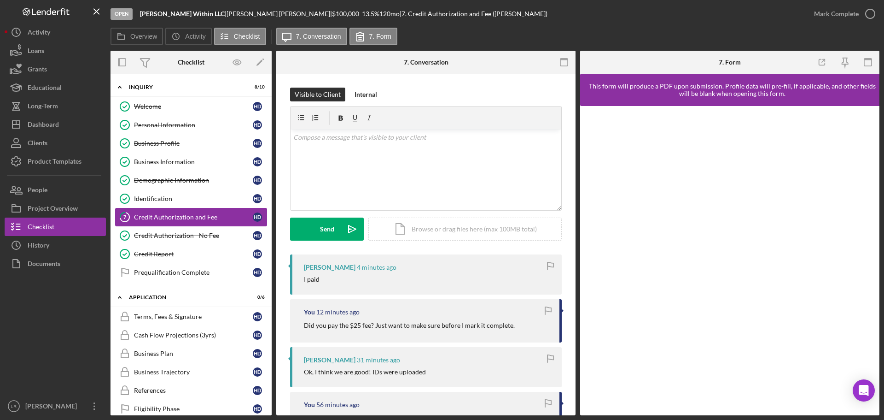
click at [199, 214] on div "Credit Authorization and Fee" at bounding box center [193, 216] width 119 height 7
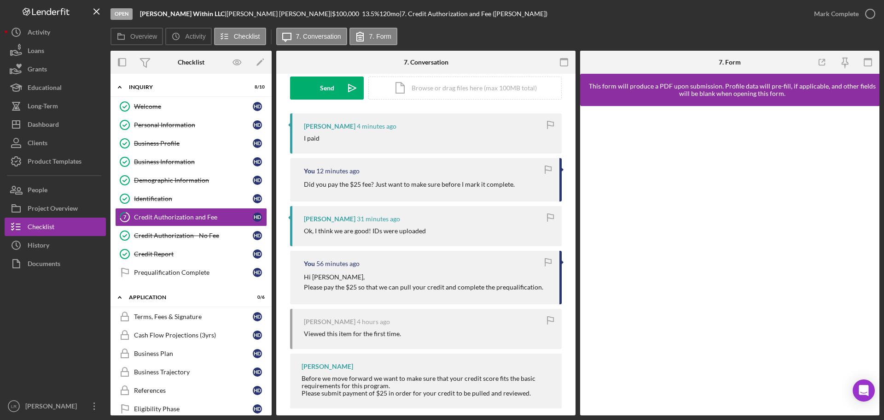
scroll to position [152, 0]
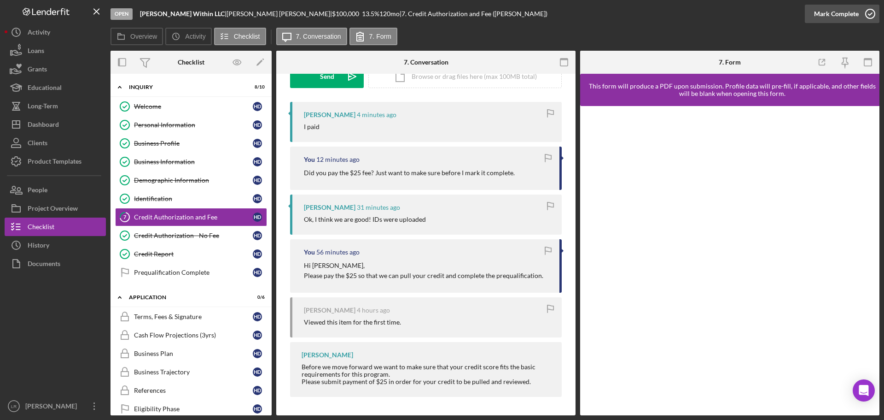
click at [869, 20] on icon "button" at bounding box center [870, 13] width 23 height 23
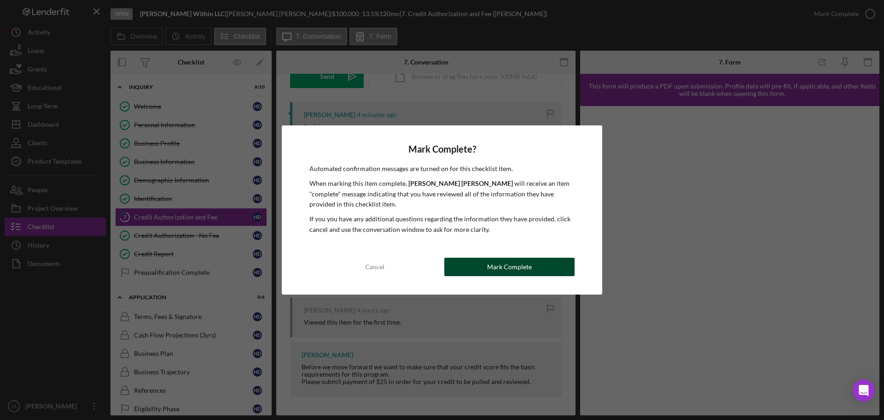
click at [551, 269] on button "Mark Complete" at bounding box center [509, 266] width 130 height 18
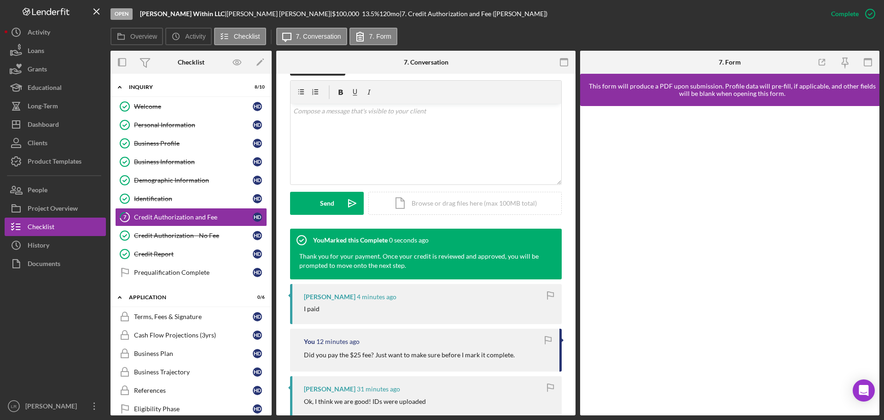
scroll to position [279, 0]
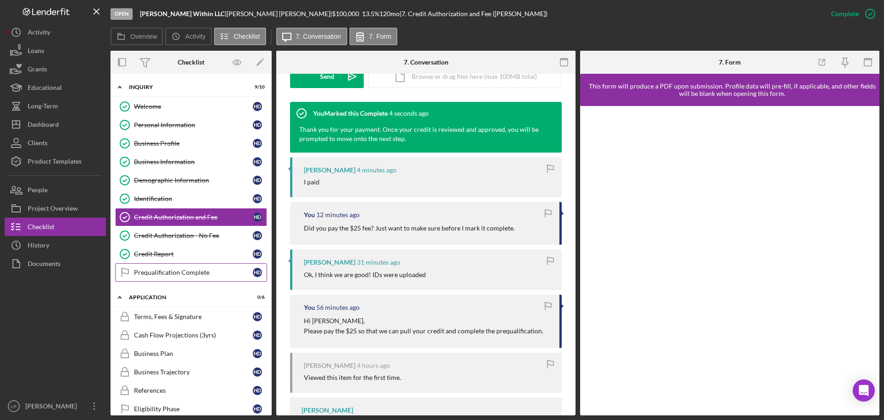
click at [182, 275] on div "Prequalification Complete" at bounding box center [193, 272] width 119 height 7
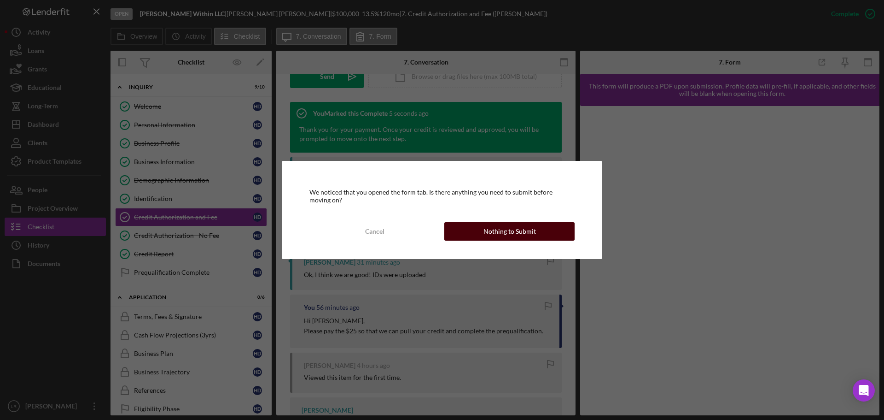
click at [542, 232] on button "Nothing to Submit" at bounding box center [509, 231] width 130 height 18
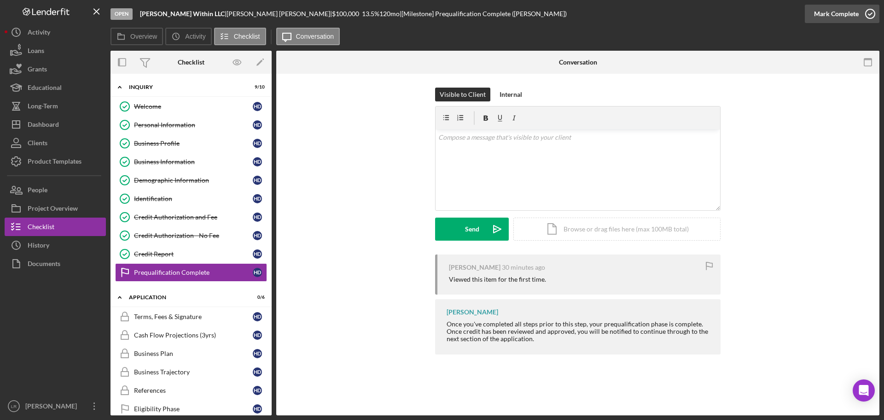
click at [839, 14] on div "Mark Complete" at bounding box center [836, 14] width 45 height 18
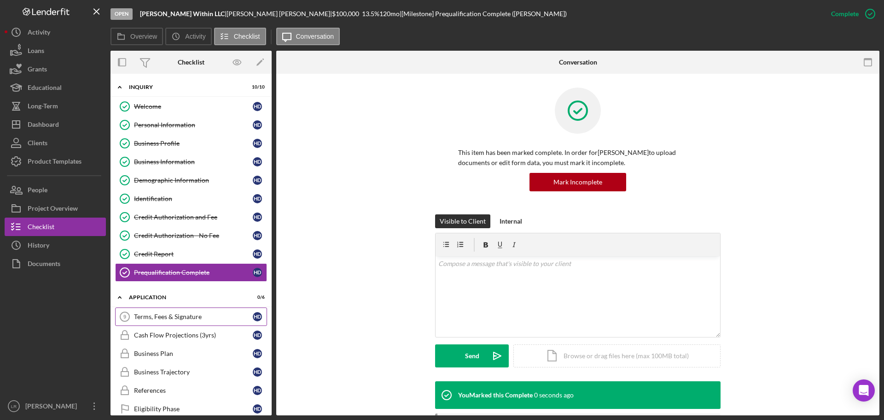
click at [169, 316] on div "Terms, Fees & Signature" at bounding box center [193, 316] width 119 height 7
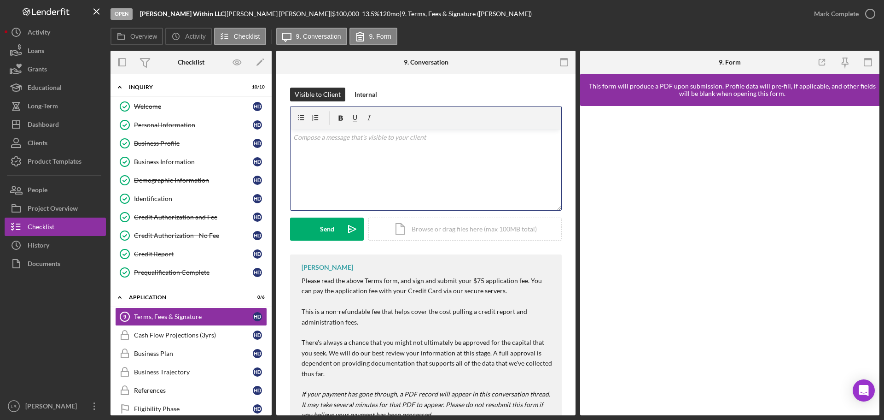
click at [424, 168] on div "v Color teal Color pink Remove color Add row above Add row below Add column bef…" at bounding box center [426, 169] width 271 height 81
click at [156, 252] on div "Credit Report" at bounding box center [193, 253] width 119 height 7
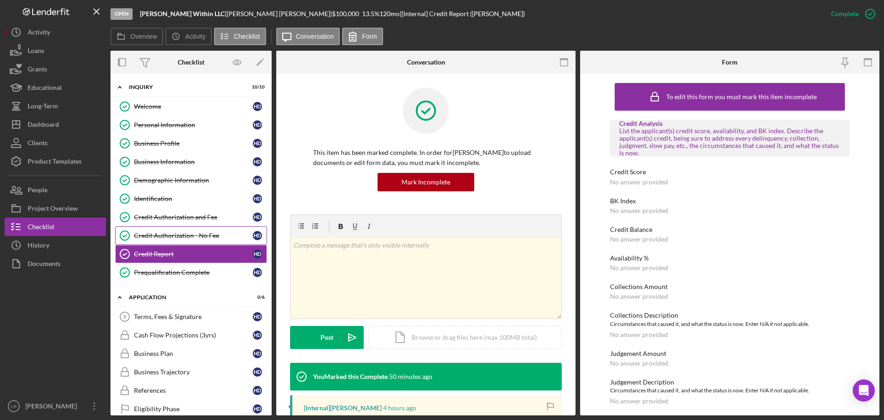
click at [176, 239] on div "Credit Authorization - No Fee" at bounding box center [193, 235] width 119 height 7
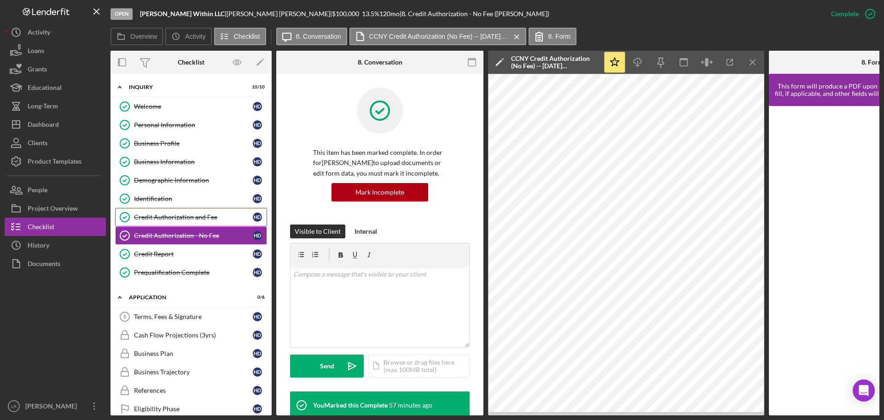
click at [182, 218] on div "Credit Authorization and Fee" at bounding box center [193, 216] width 119 height 7
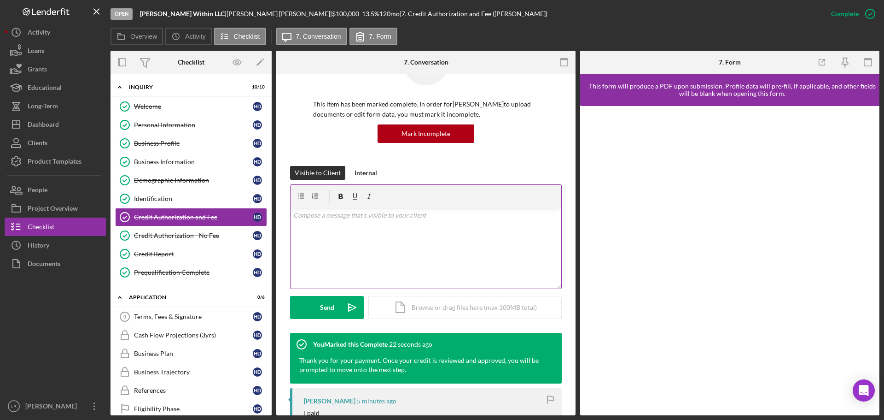
scroll to position [46, 0]
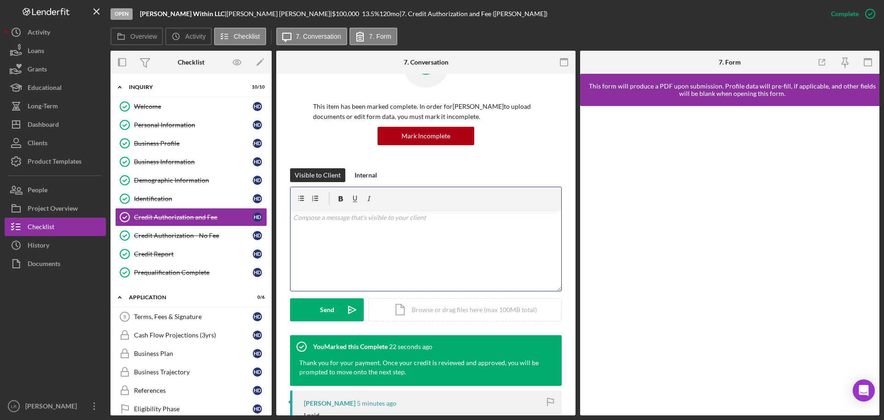
click at [369, 242] on div "v Color teal Color pink Remove color Add row above Add row below Add column bef…" at bounding box center [426, 250] width 271 height 81
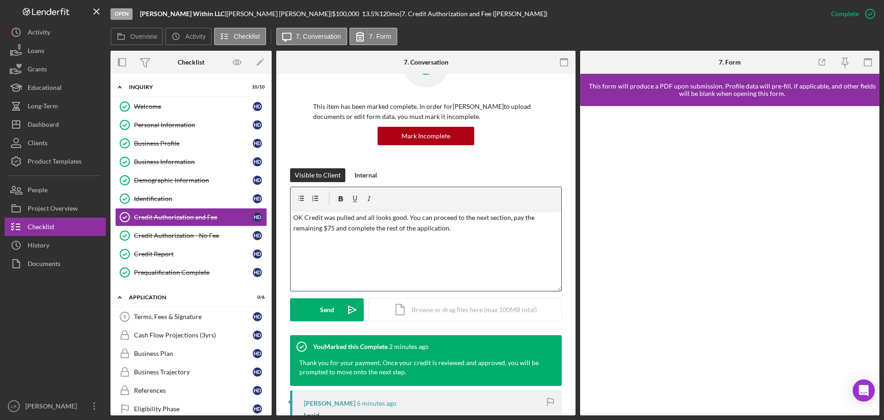
click at [301, 217] on p "OK Credit was pulled and all looks good. You can proceed to the next section, p…" at bounding box center [426, 222] width 266 height 21
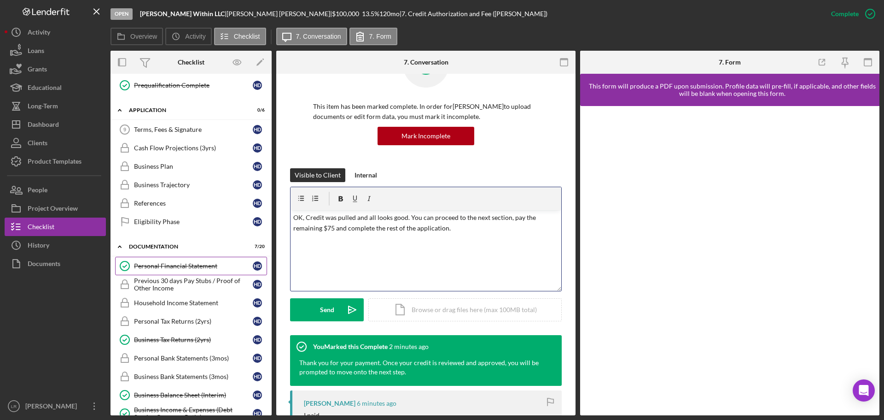
scroll to position [184, 0]
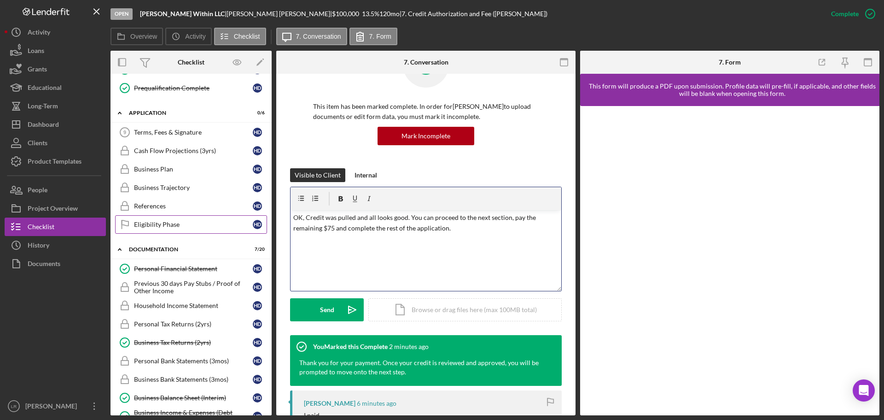
click at [159, 225] on div "Eligibility Phase" at bounding box center [193, 224] width 119 height 7
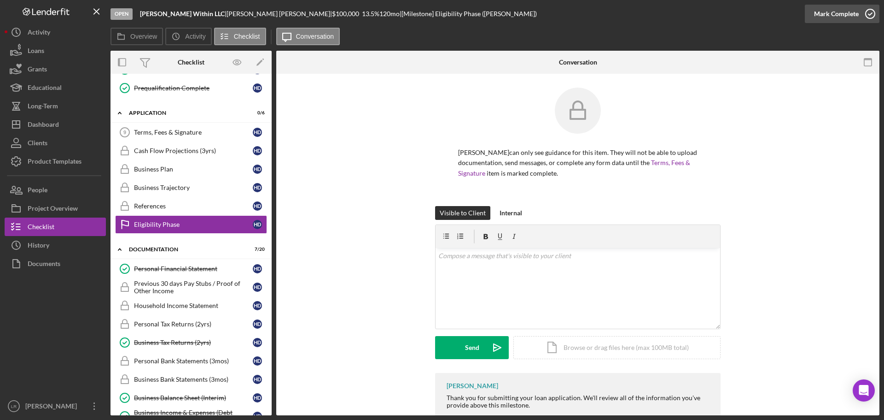
click at [846, 9] on div "Mark Complete" at bounding box center [836, 14] width 45 height 18
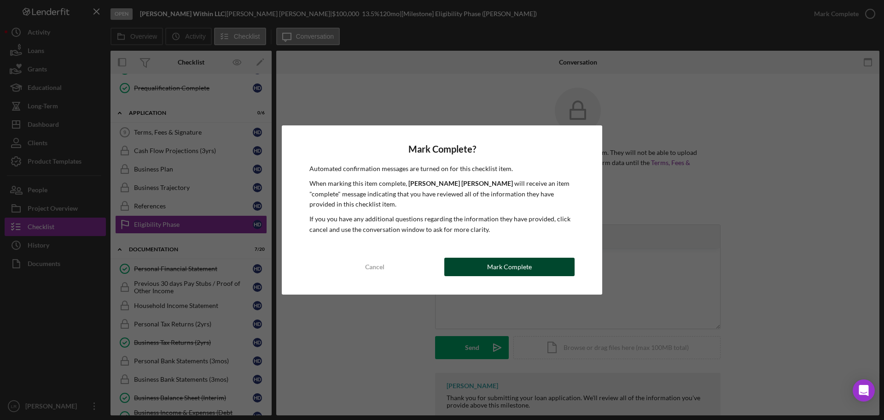
click at [491, 265] on div "Mark Complete" at bounding box center [509, 266] width 45 height 18
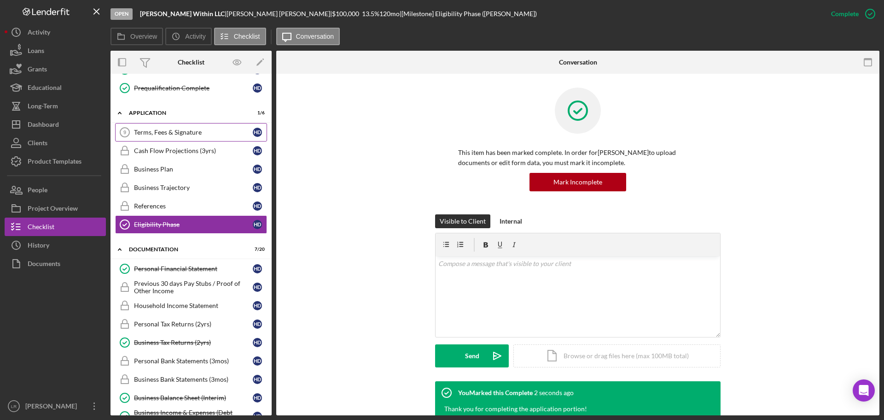
click at [187, 131] on div "Terms, Fees & Signature" at bounding box center [193, 131] width 119 height 7
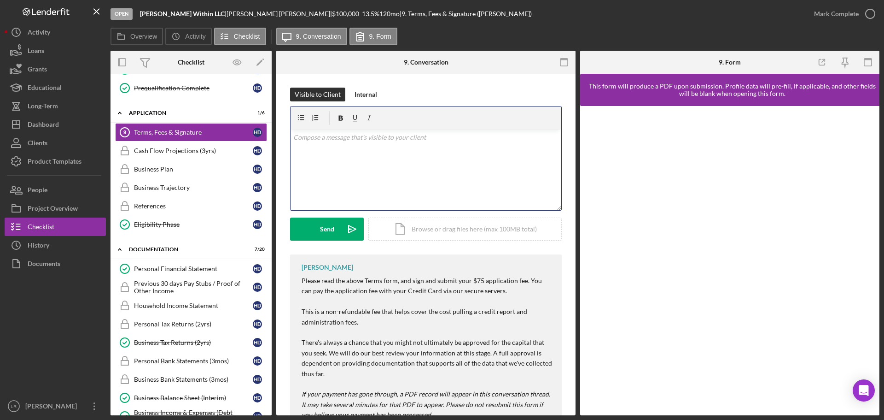
click at [340, 160] on div "v Color teal Color pink Remove color Add row above Add row below Add column bef…" at bounding box center [426, 169] width 271 height 81
drag, startPoint x: 417, startPoint y: 139, endPoint x: 395, endPoint y: 138, distance: 22.1
click at [395, 138] on p "Ok, credit was pulled and all is good. You can pay the remaining $75 and comple…" at bounding box center [426, 142] width 266 height 21
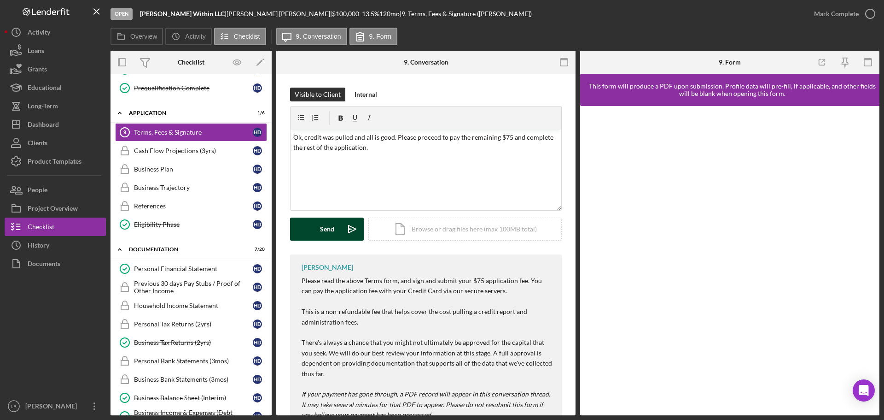
click at [333, 229] on div "Send" at bounding box center [327, 228] width 14 height 23
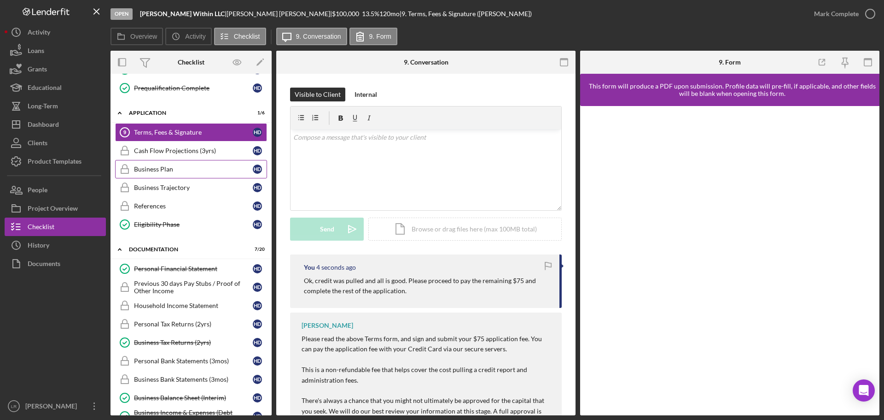
click at [189, 170] on div "Business Plan" at bounding box center [193, 168] width 119 height 7
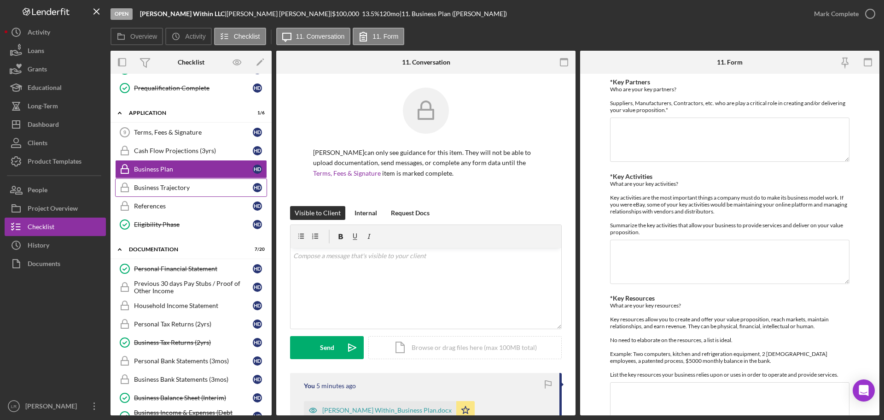
click at [197, 192] on link "Business Trajectory Business Trajectory H D" at bounding box center [191, 187] width 152 height 18
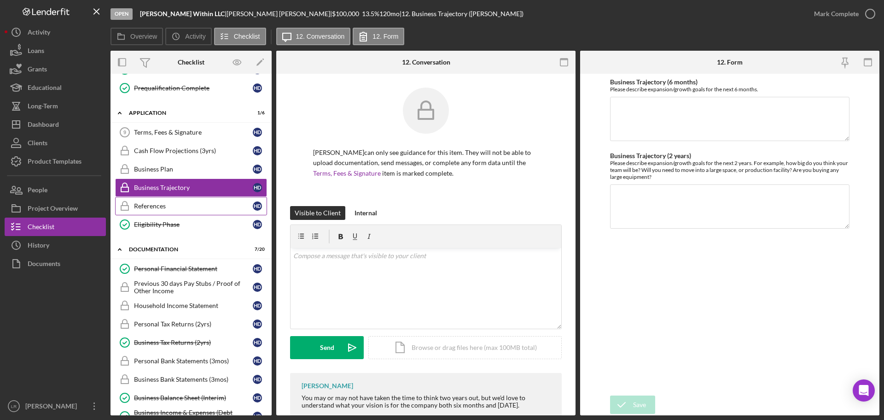
click at [188, 211] on link "References References H D" at bounding box center [191, 206] width 152 height 18
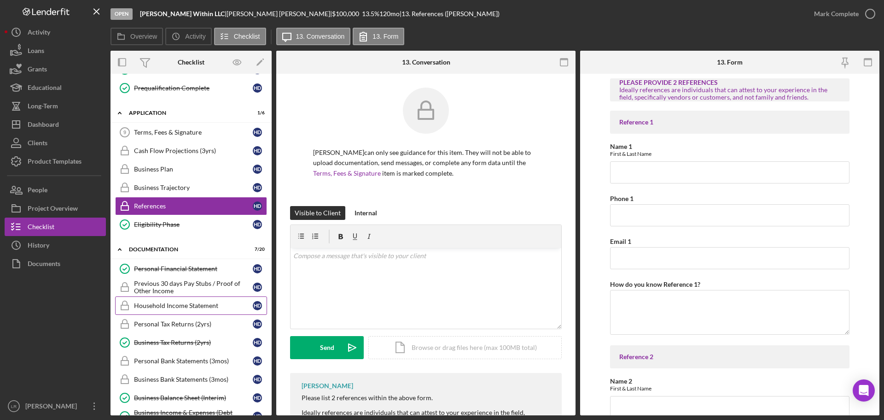
click at [198, 307] on div "Household Income Statement" at bounding box center [193, 305] width 119 height 7
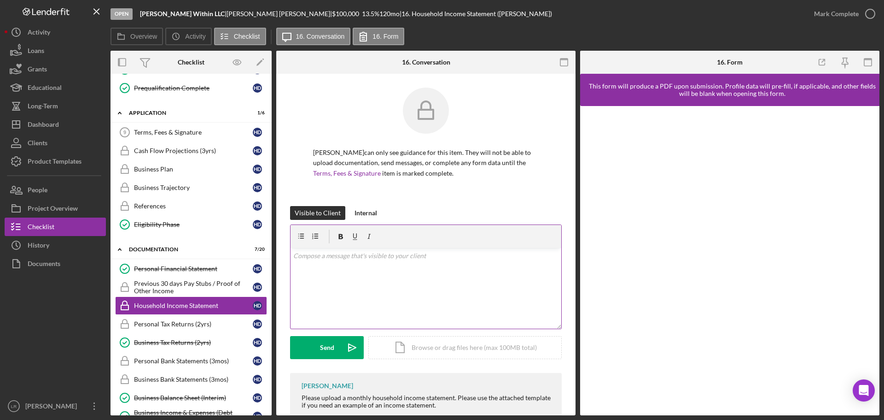
click at [390, 280] on div "v Color teal Color pink Remove color Add row above Add row below Add column bef…" at bounding box center [426, 288] width 271 height 81
click at [341, 259] on p at bounding box center [426, 256] width 266 height 10
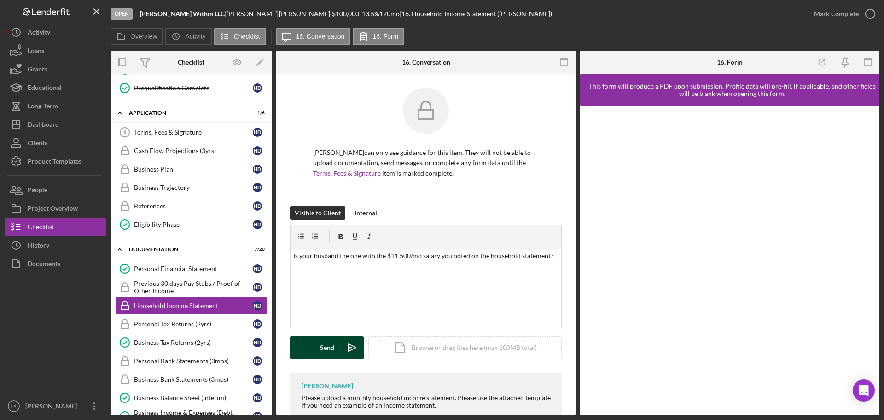
click at [324, 344] on div "Send" at bounding box center [327, 347] width 14 height 23
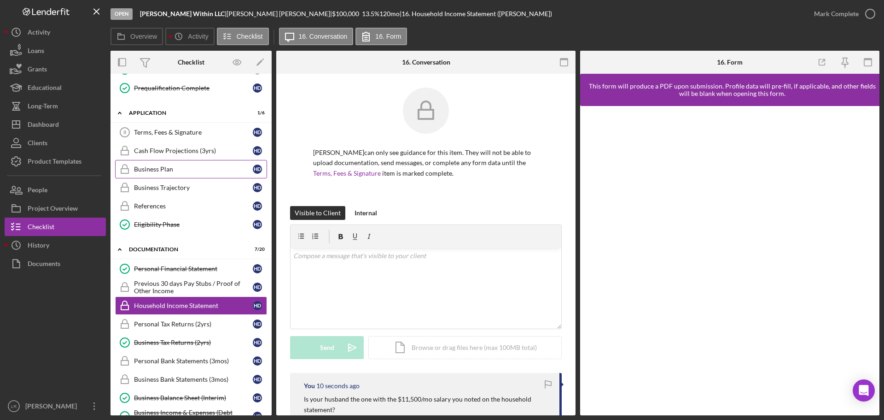
click at [172, 172] on div "Business Plan" at bounding box center [193, 168] width 119 height 7
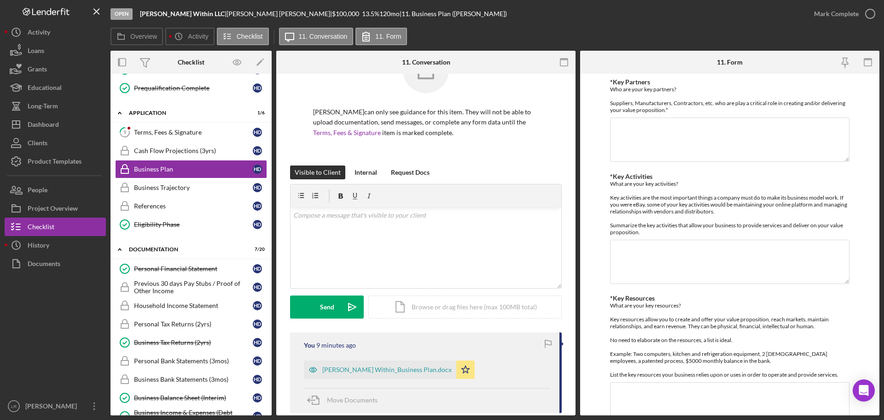
scroll to position [92, 0]
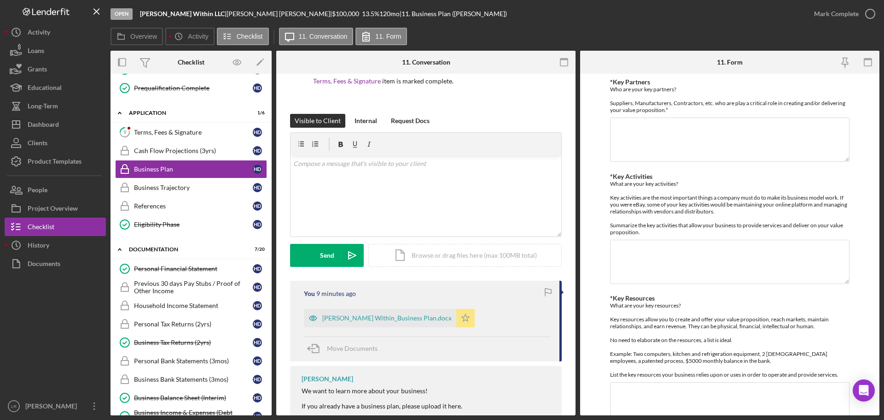
click at [456, 322] on icon "Icon/Star" at bounding box center [465, 318] width 18 height 18
click at [424, 259] on div "Icon/Document Browse or drag files here (max 100MB total) Tap to choose files o…" at bounding box center [464, 255] width 193 height 23
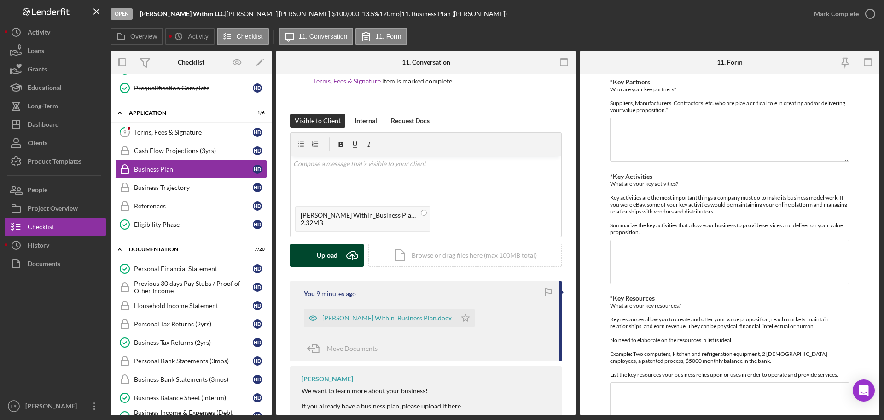
click at [319, 255] on div "Upload" at bounding box center [327, 255] width 21 height 23
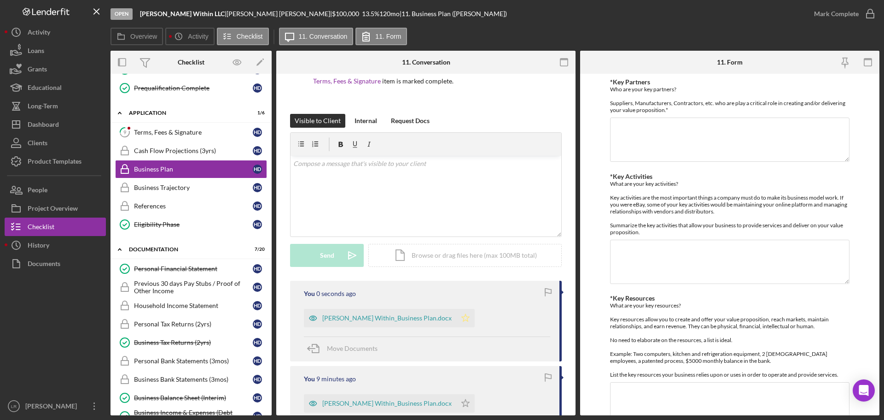
click at [456, 318] on icon "Icon/Star" at bounding box center [465, 318] width 18 height 18
click at [159, 132] on div "Terms, Fees & Signature" at bounding box center [193, 131] width 119 height 7
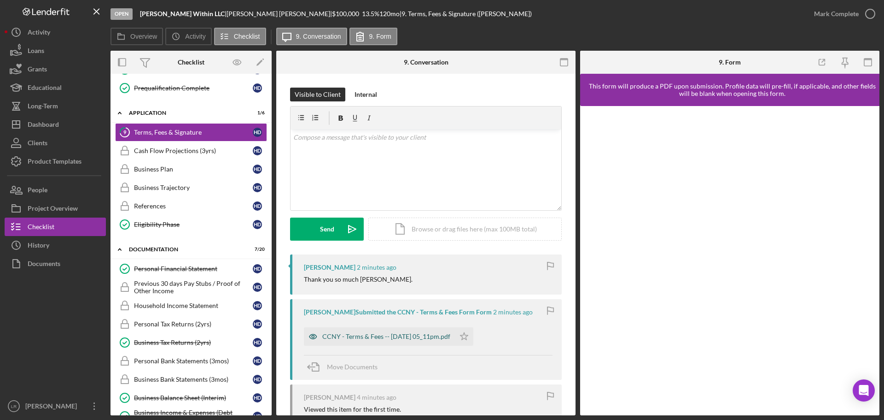
click at [409, 337] on div "CCNY - Terms & Fees -- [DATE] 05_11pm.pdf" at bounding box center [386, 336] width 128 height 7
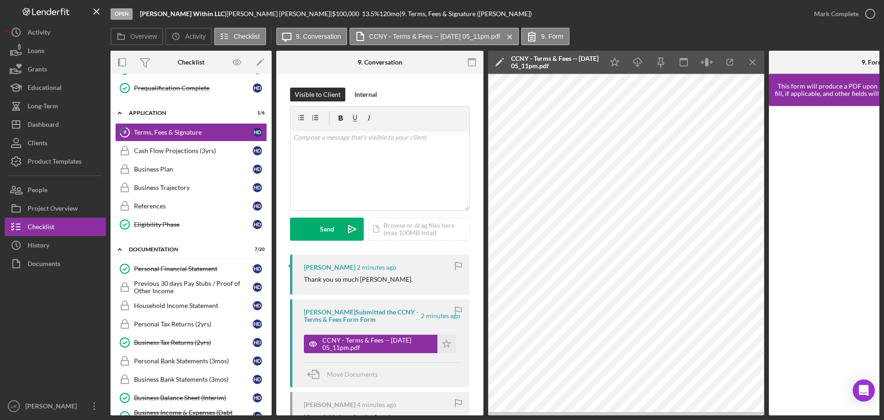
click at [501, 61] on polygon at bounding box center [499, 62] width 7 height 7
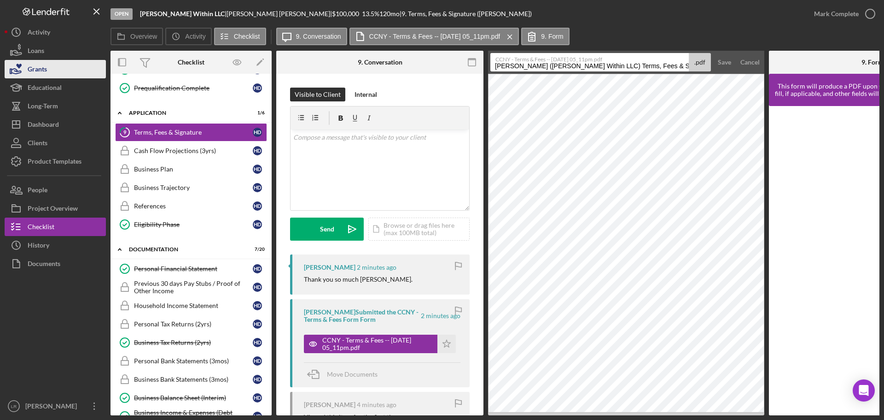
drag, startPoint x: 589, startPoint y: 64, endPoint x: 88, endPoint y: 69, distance: 500.2
click at [88, 69] on div "Open [PERSON_NAME] Within LLC | [PERSON_NAME] | $100,000 $100,000 13.5 % 120 mo…" at bounding box center [442, 207] width 875 height 415
click at [566, 66] on input "Terms, Fees & Signature 20250912" at bounding box center [590, 62] width 199 height 18
type input "Terms, Fees & Signature 20250912"
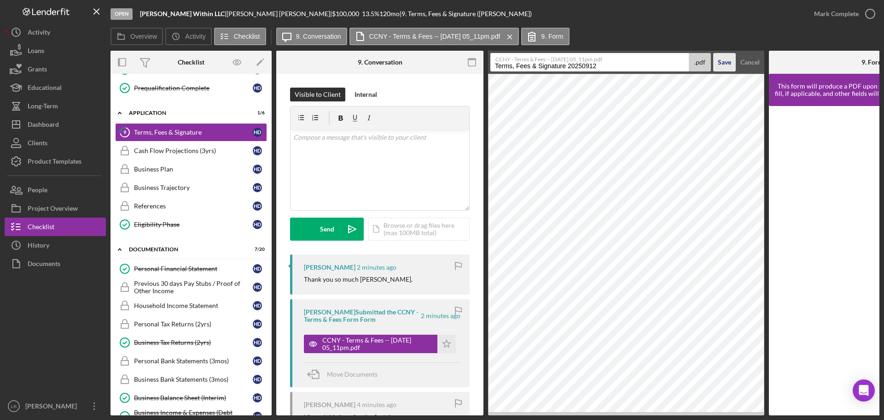
click at [719, 62] on div "Save" at bounding box center [724, 62] width 13 height 18
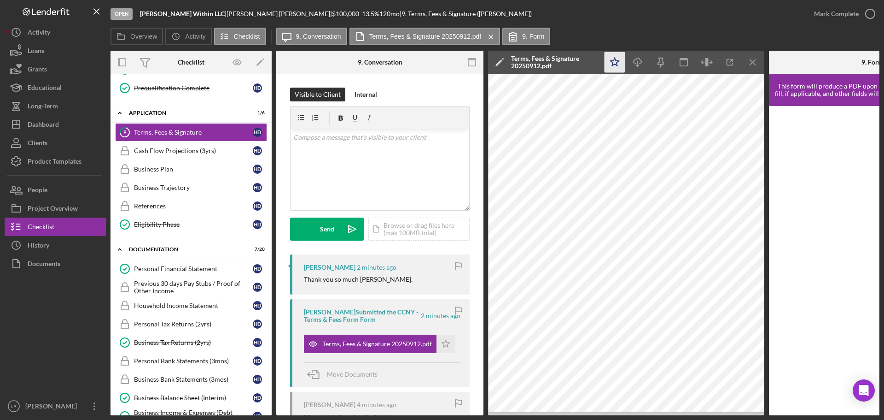
click at [617, 61] on icon "Icon/Star" at bounding box center [615, 62] width 21 height 21
click at [638, 64] on line "button" at bounding box center [638, 63] width 0 height 5
click at [851, 14] on div "Mark Complete" at bounding box center [836, 14] width 45 height 18
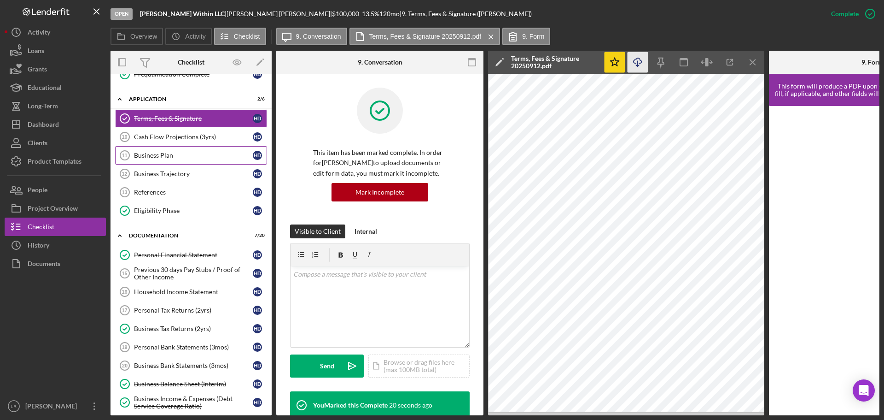
scroll to position [184, 0]
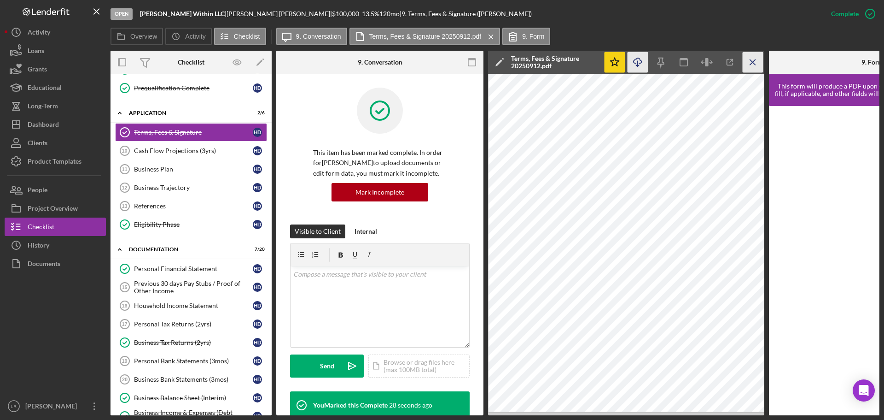
click at [755, 63] on icon "Icon/Menu Close" at bounding box center [753, 62] width 21 height 21
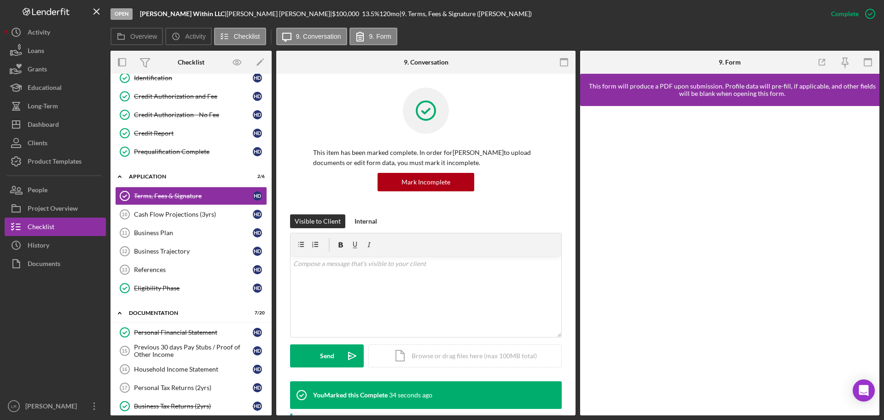
scroll to position [167, 0]
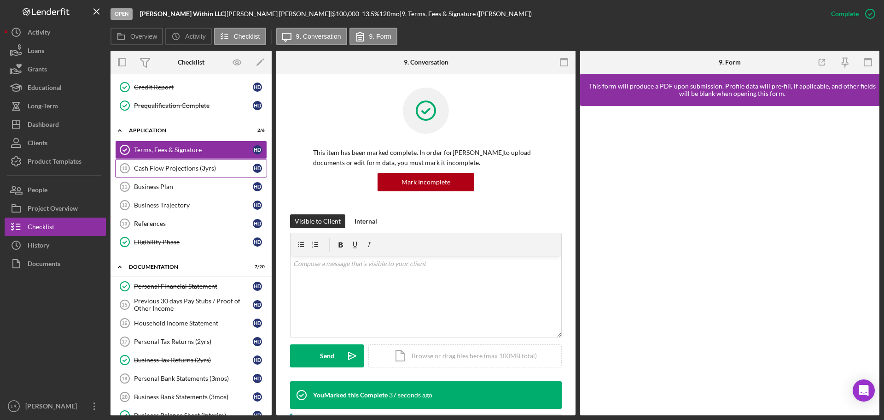
click at [186, 167] on div "Cash Flow Projections (3yrs)" at bounding box center [193, 167] width 119 height 7
